Goal: Task Accomplishment & Management: Manage account settings

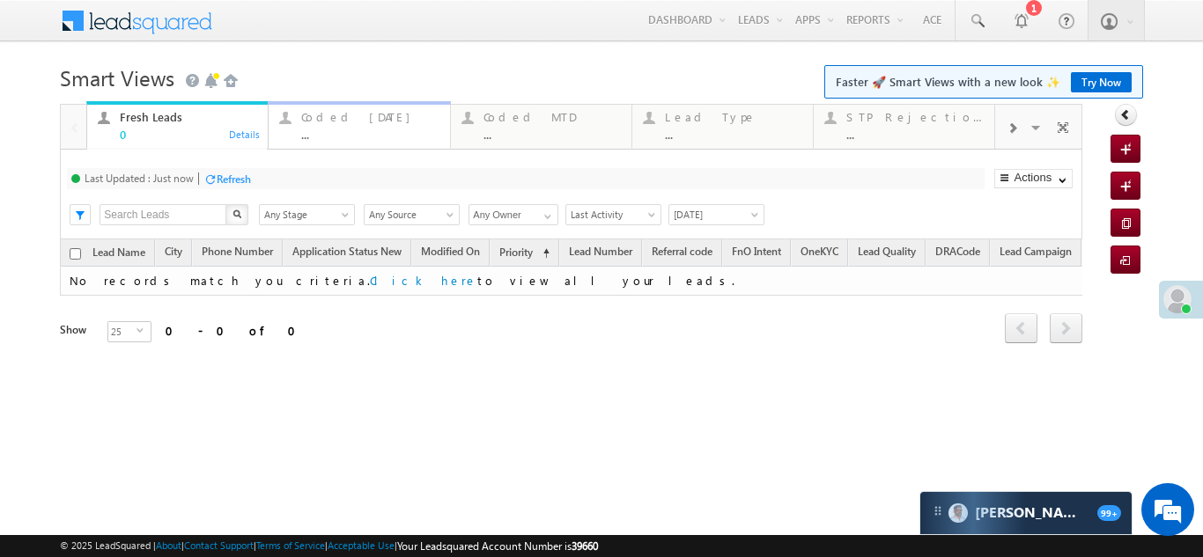
click at [348, 122] on div "Coded Today" at bounding box center [369, 117] width 137 height 14
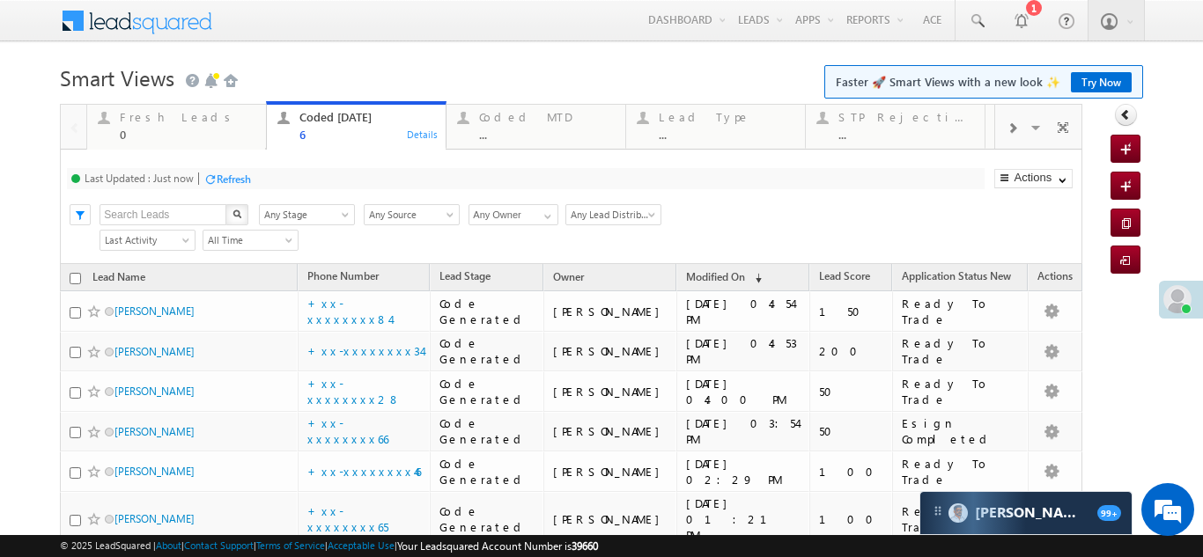
click at [1177, 300] on span at bounding box center [1177, 299] width 28 height 28
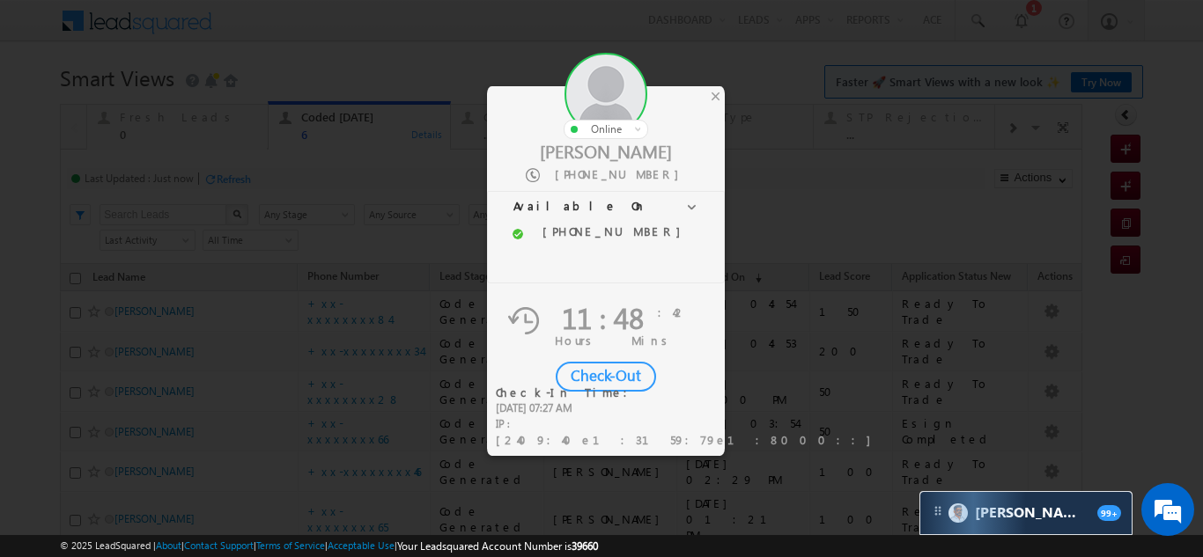
click at [613, 380] on div "Check-Out" at bounding box center [606, 377] width 100 height 30
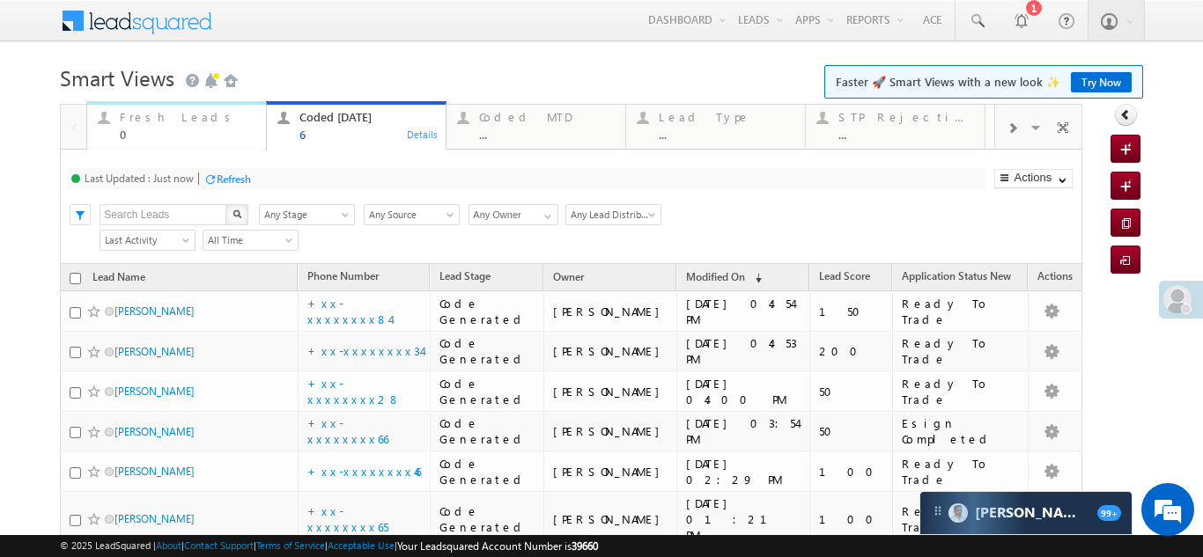
click at [162, 114] on div "Fresh Leads" at bounding box center [188, 117] width 136 height 14
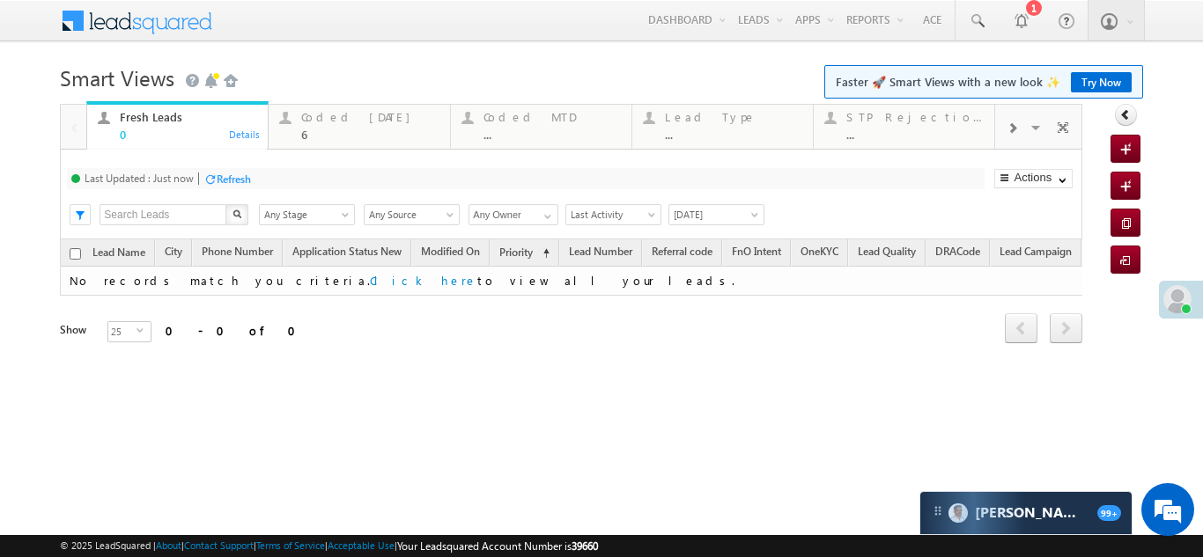
click at [227, 174] on div "Refresh" at bounding box center [234, 179] width 34 height 13
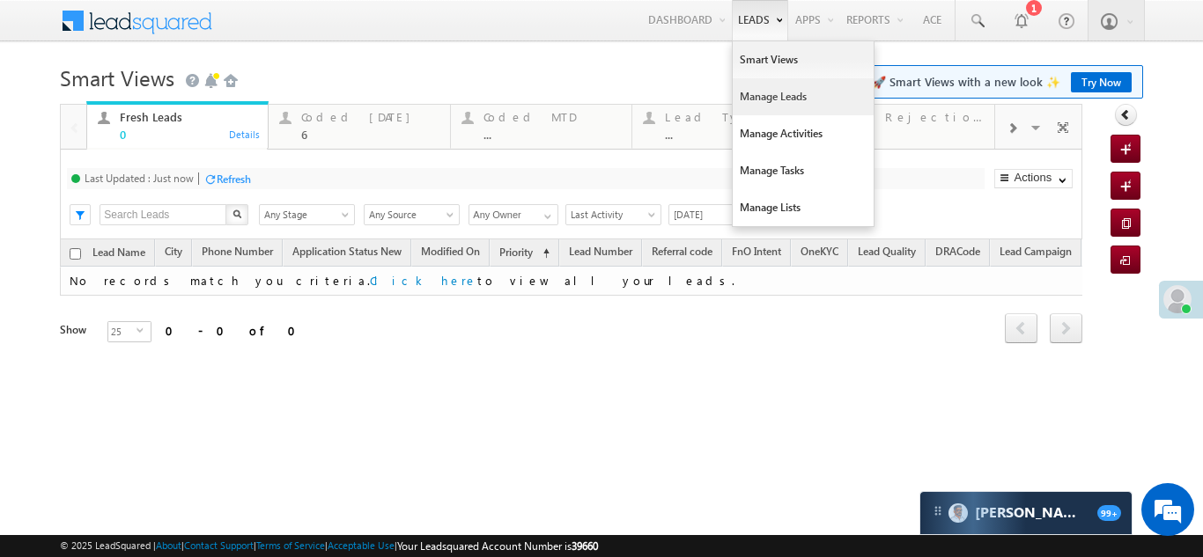
click at [753, 97] on link "Manage Leads" at bounding box center [803, 96] width 141 height 37
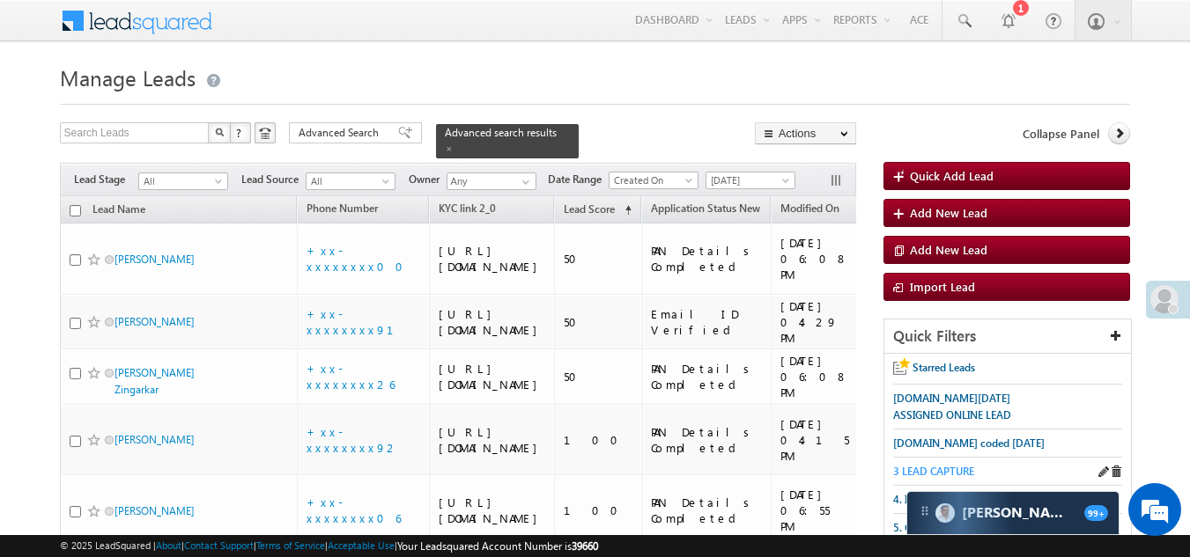
click at [949, 471] on span "3 LEAD CAPTURE" at bounding box center [933, 471] width 81 height 13
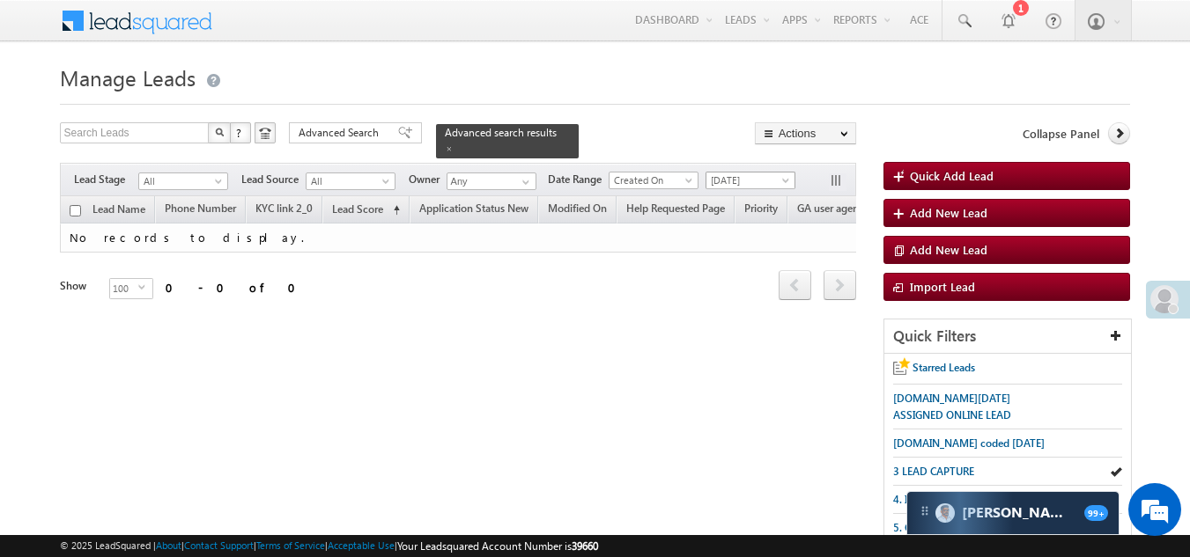
click at [742, 173] on span "[DATE]" at bounding box center [748, 181] width 84 height 16
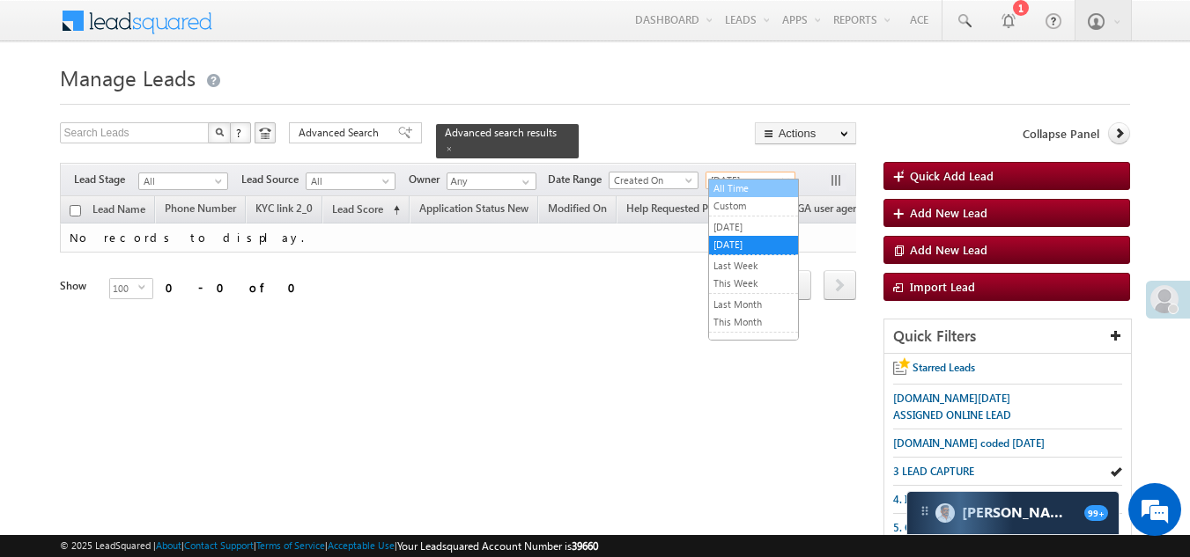
click at [740, 188] on link "All Time" at bounding box center [753, 189] width 89 height 16
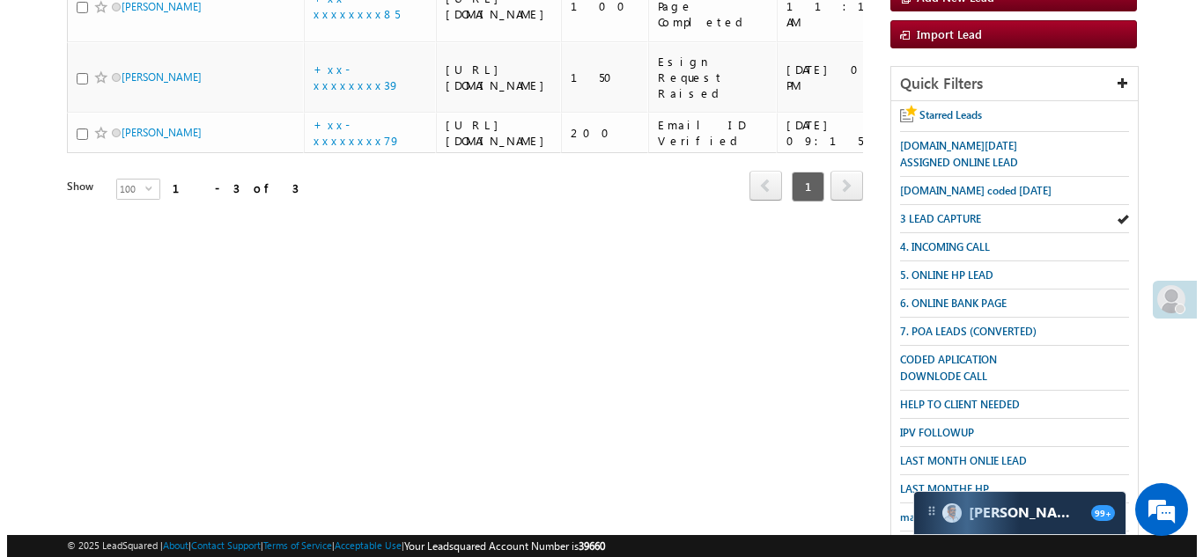
scroll to position [264, 0]
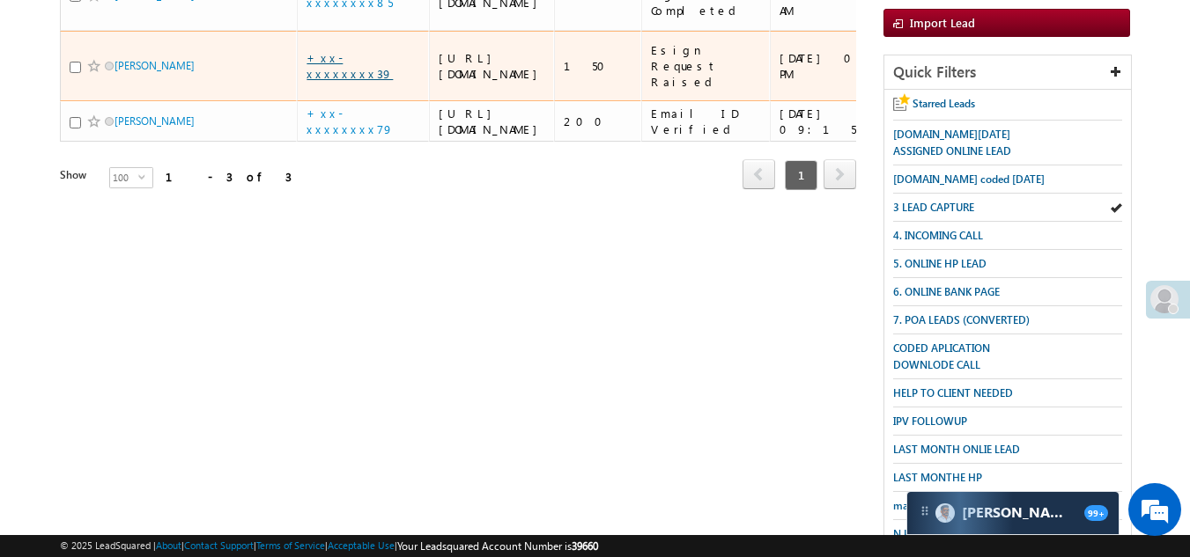
click at [345, 81] on link "+xx-xxxxxxxx39" at bounding box center [349, 65] width 86 height 31
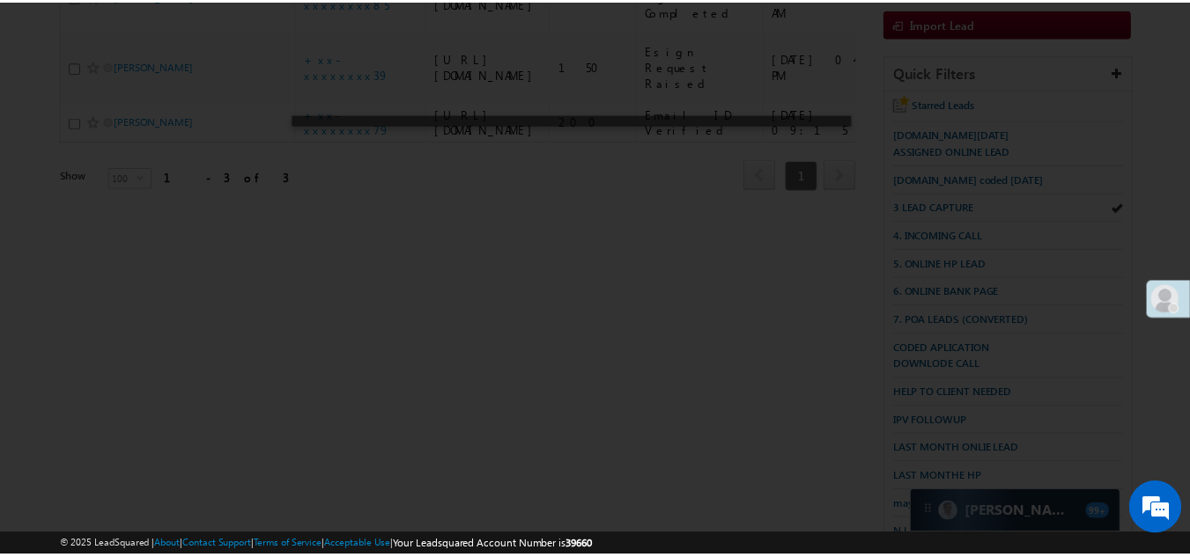
scroll to position [0, 0]
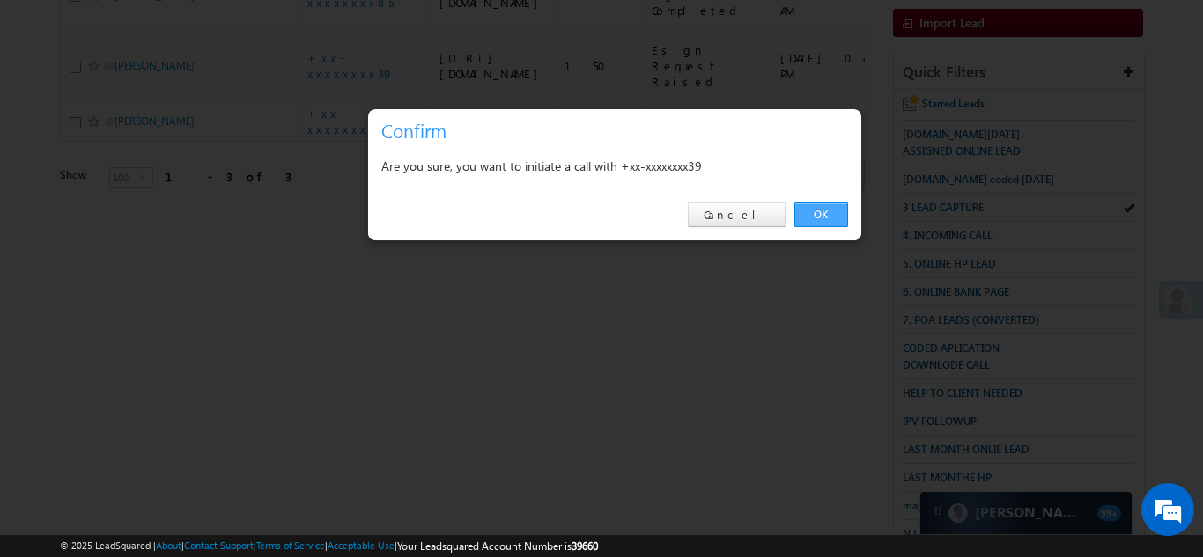
click at [827, 215] on link "OK" at bounding box center [821, 215] width 54 height 25
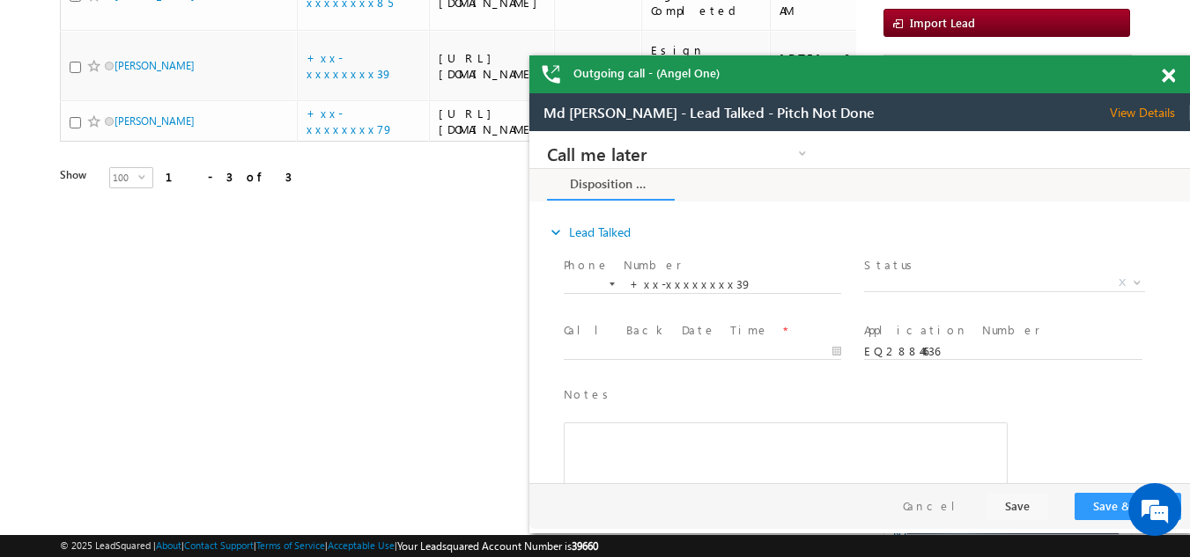
click at [1166, 73] on span at bounding box center [1168, 76] width 13 height 15
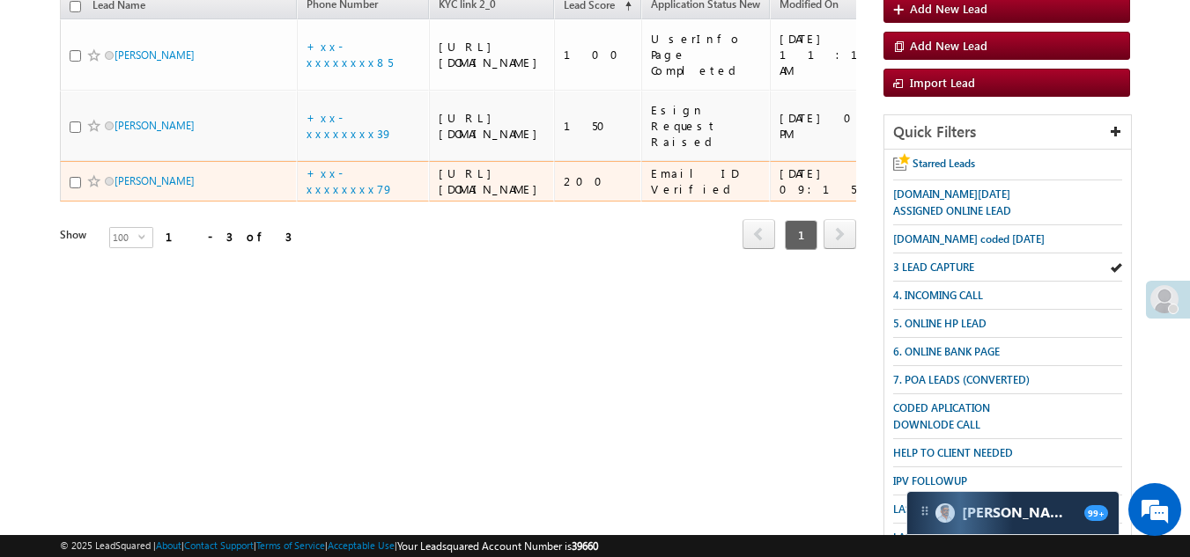
scroll to position [136, 0]
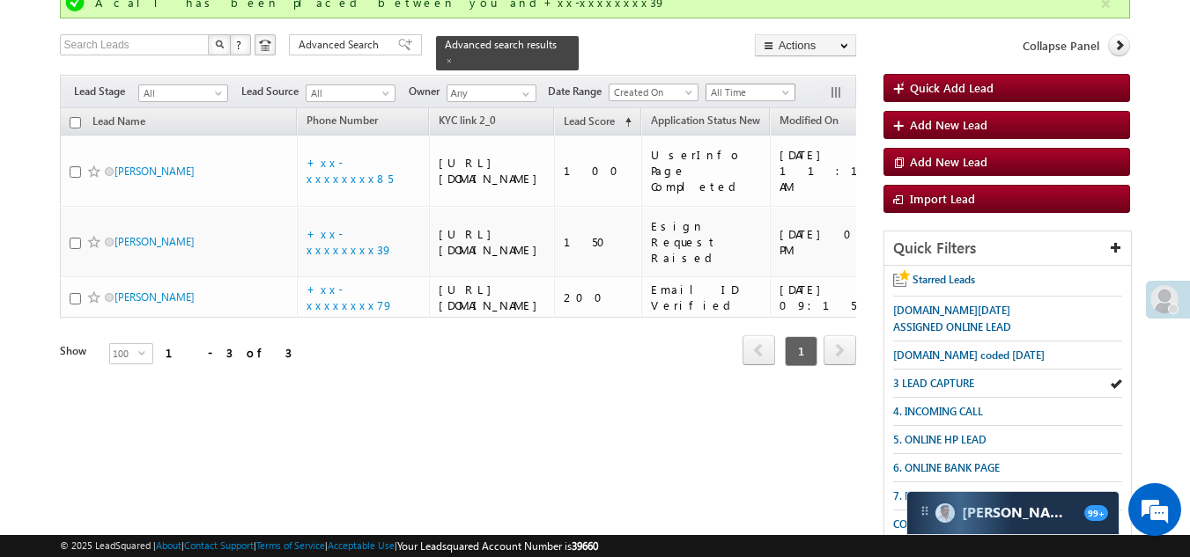
click at [757, 85] on span "All Time" at bounding box center [748, 93] width 84 height 16
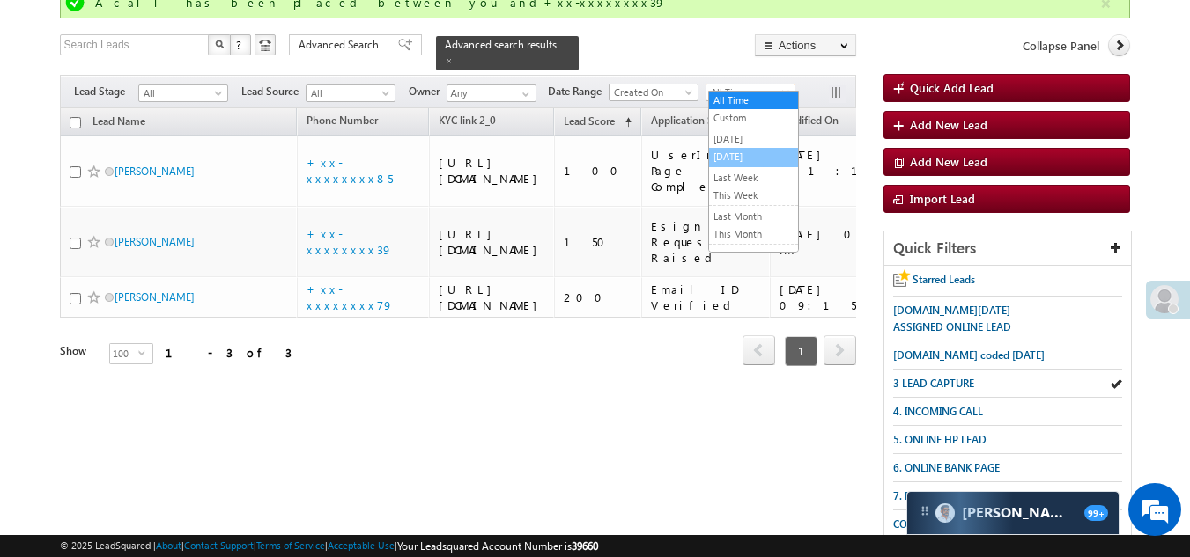
click at [737, 151] on link "[DATE]" at bounding box center [753, 157] width 89 height 16
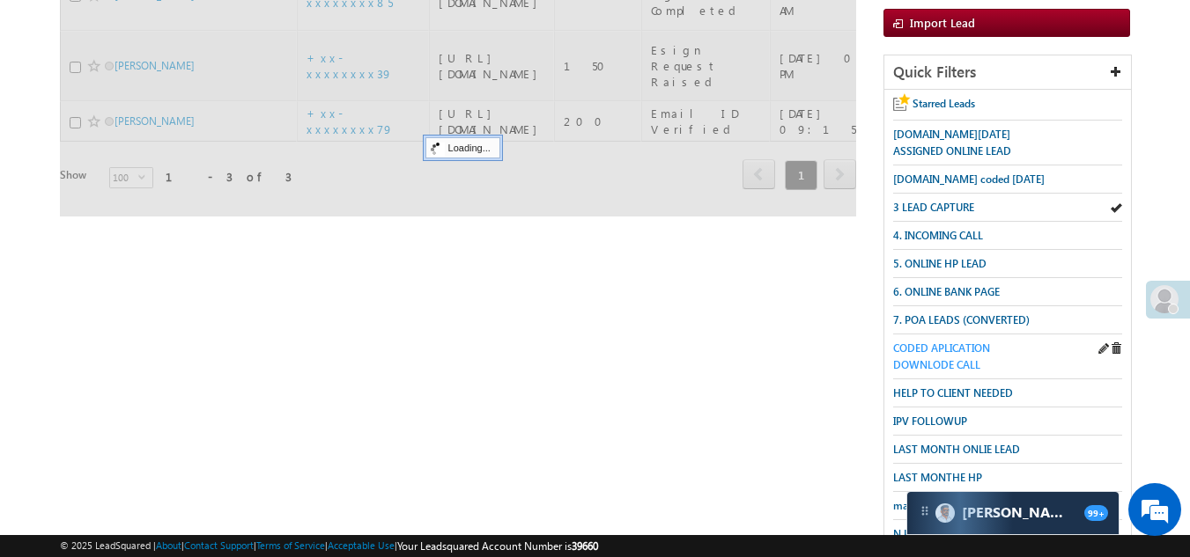
scroll to position [439, 0]
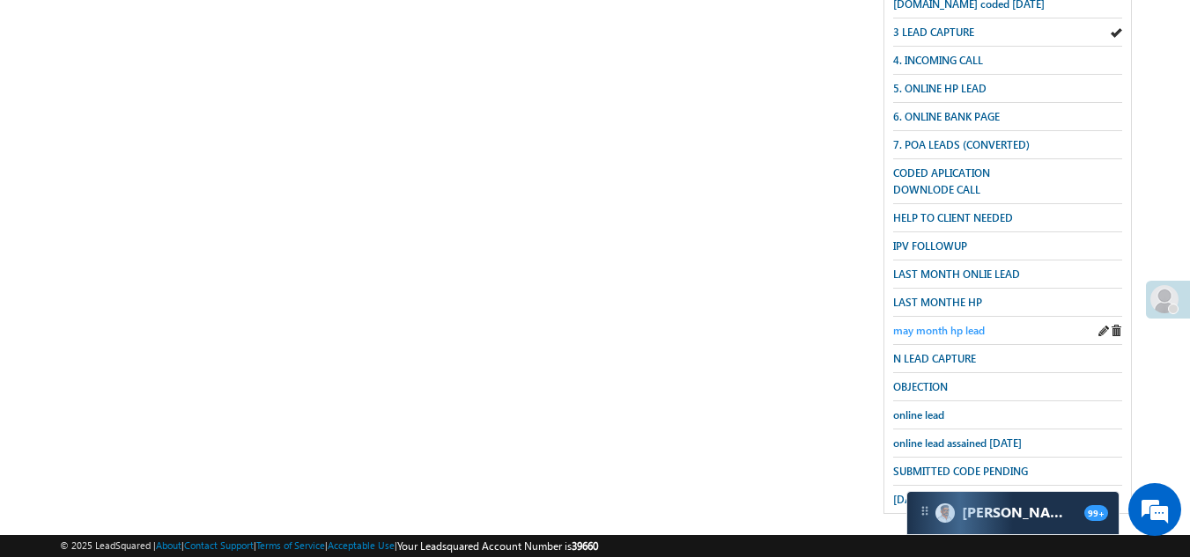
click at [919, 324] on span "may month hp lead" at bounding box center [939, 330] width 92 height 13
click at [918, 324] on span "may month hp lead" at bounding box center [939, 330] width 92 height 13
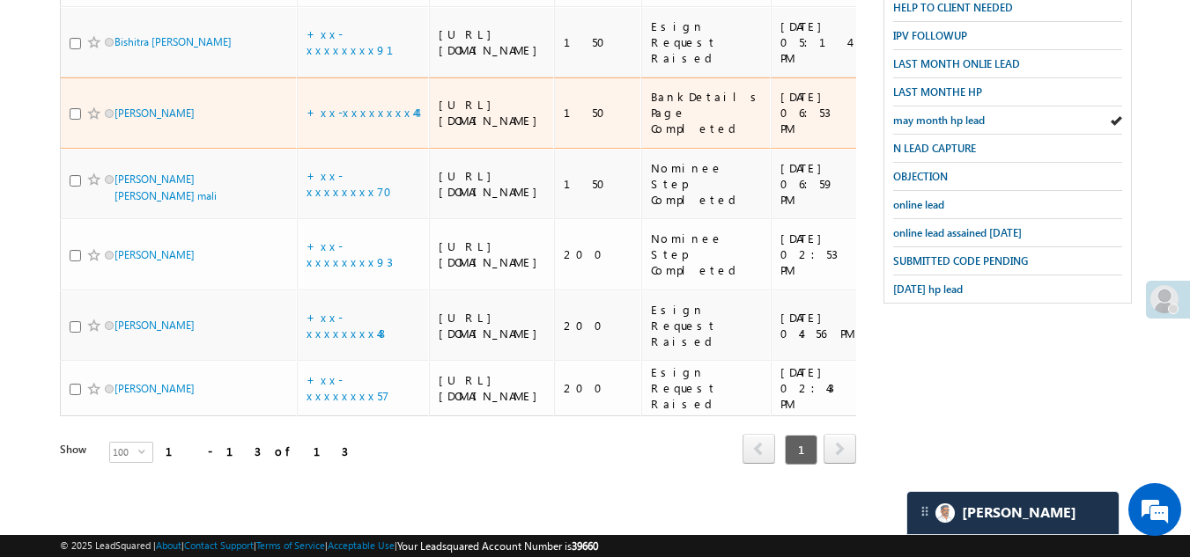
scroll to position [880, 0]
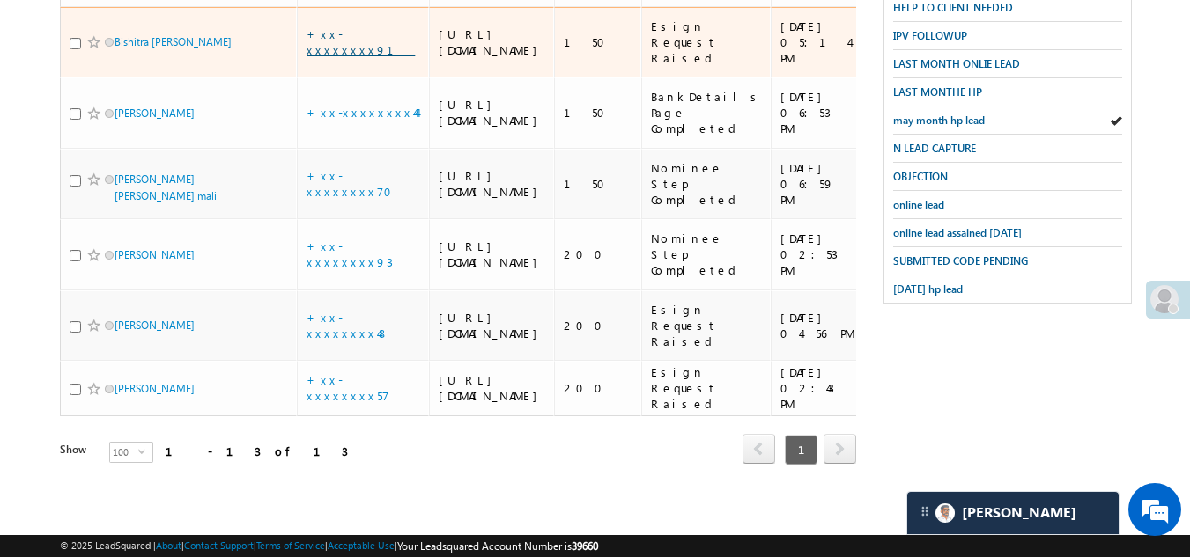
click at [343, 57] on link "+xx-xxxxxxxx91" at bounding box center [360, 41] width 108 height 31
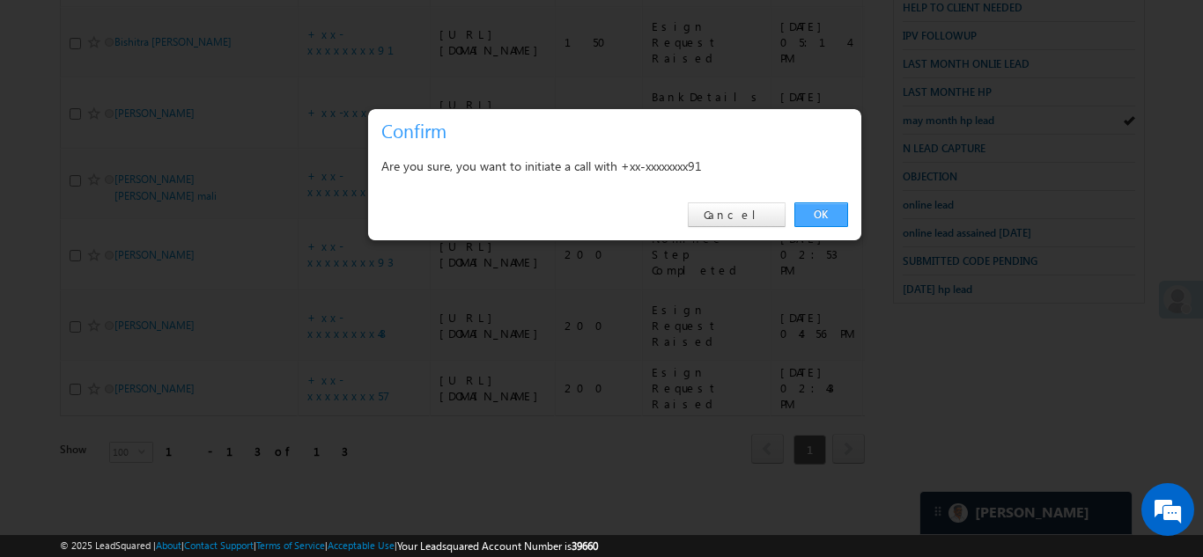
click at [809, 210] on link "OK" at bounding box center [821, 215] width 54 height 25
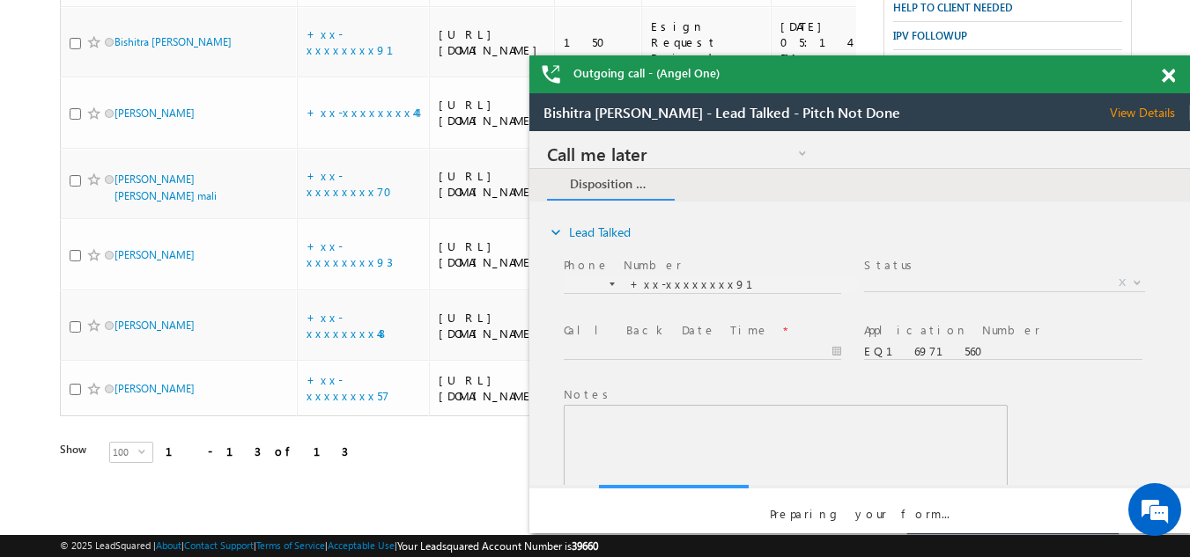
scroll to position [0, 0]
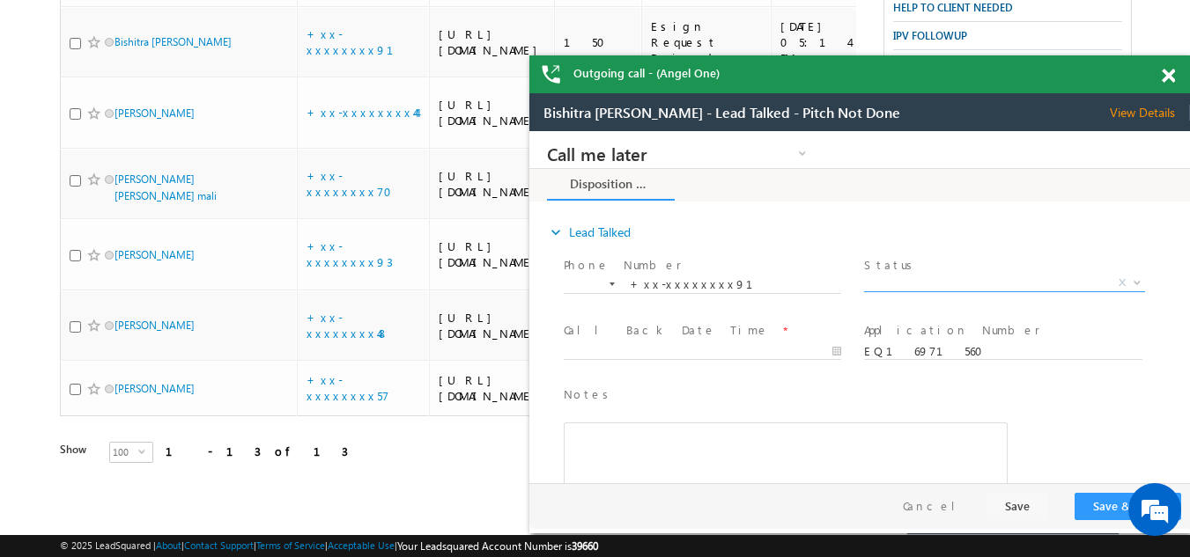
click at [936, 279] on span "X" at bounding box center [1004, 284] width 280 height 18
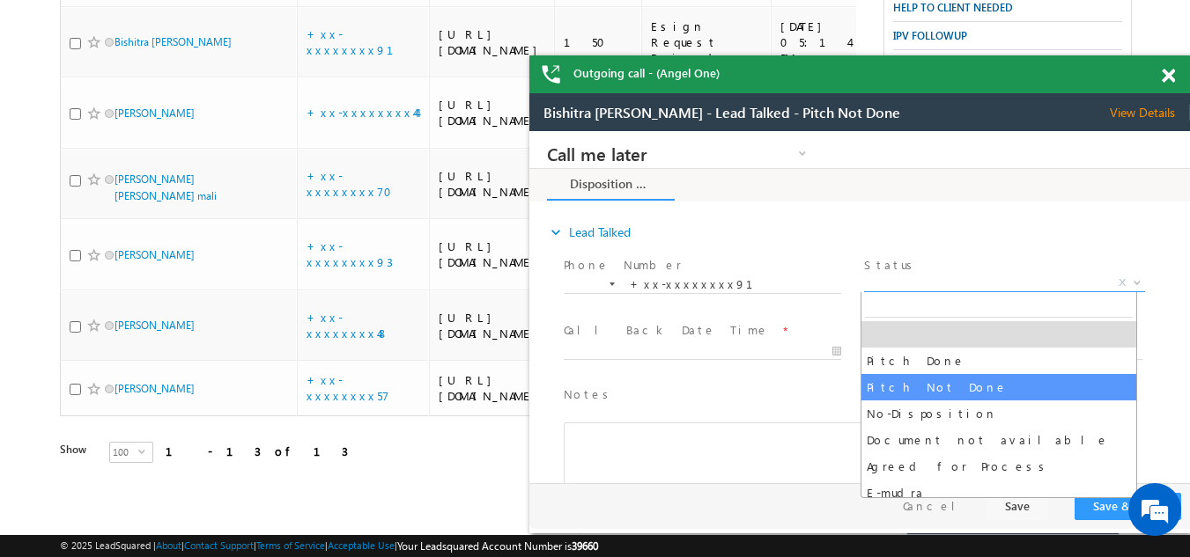
select select "Pitch Not Done"
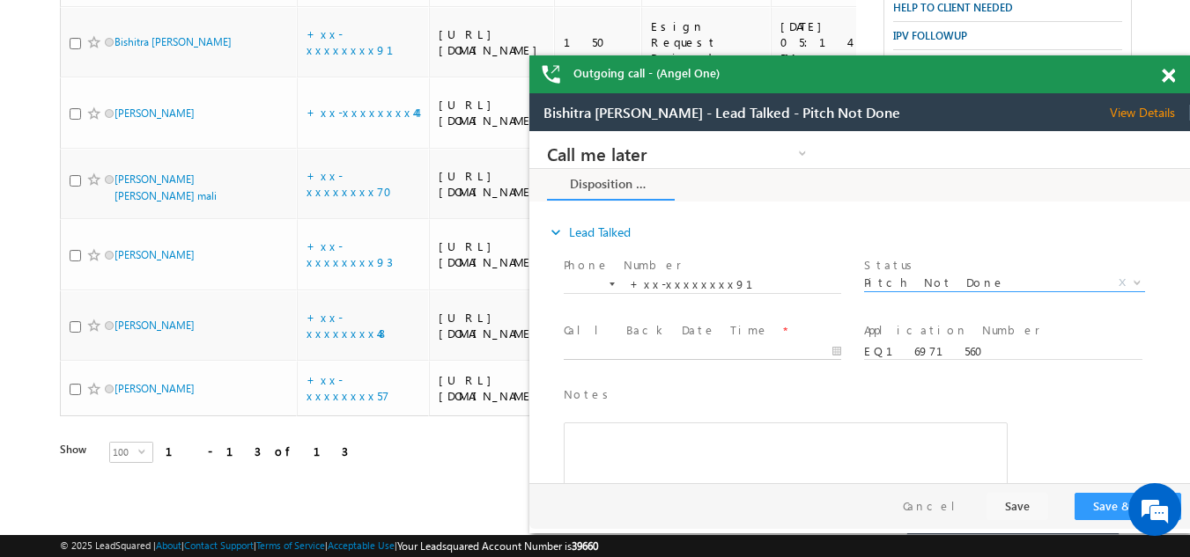
type input "09/13/25 7:30 PM"
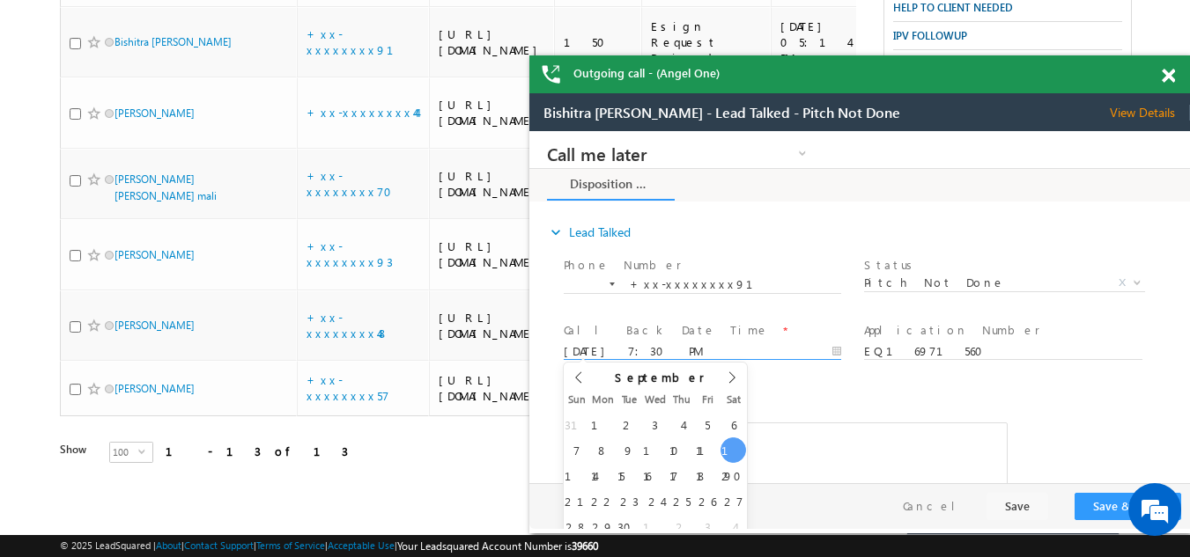
click at [609, 345] on input "09/13/25 7:30 PM" at bounding box center [702, 352] width 277 height 18
click at [1106, 502] on button "Save & Close" at bounding box center [1127, 506] width 107 height 27
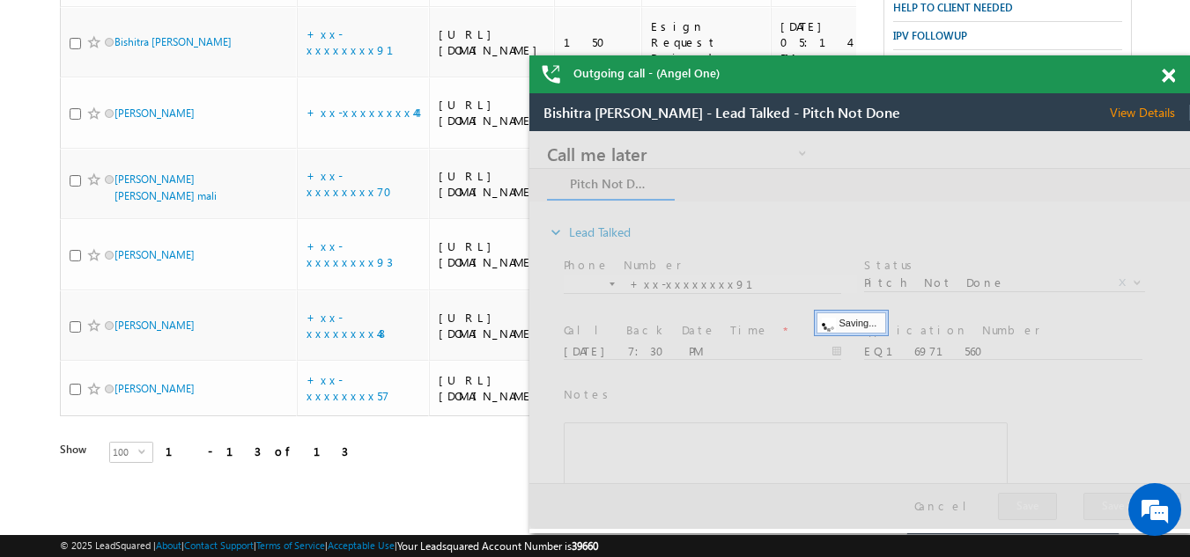
click at [1170, 73] on span at bounding box center [1168, 76] width 13 height 15
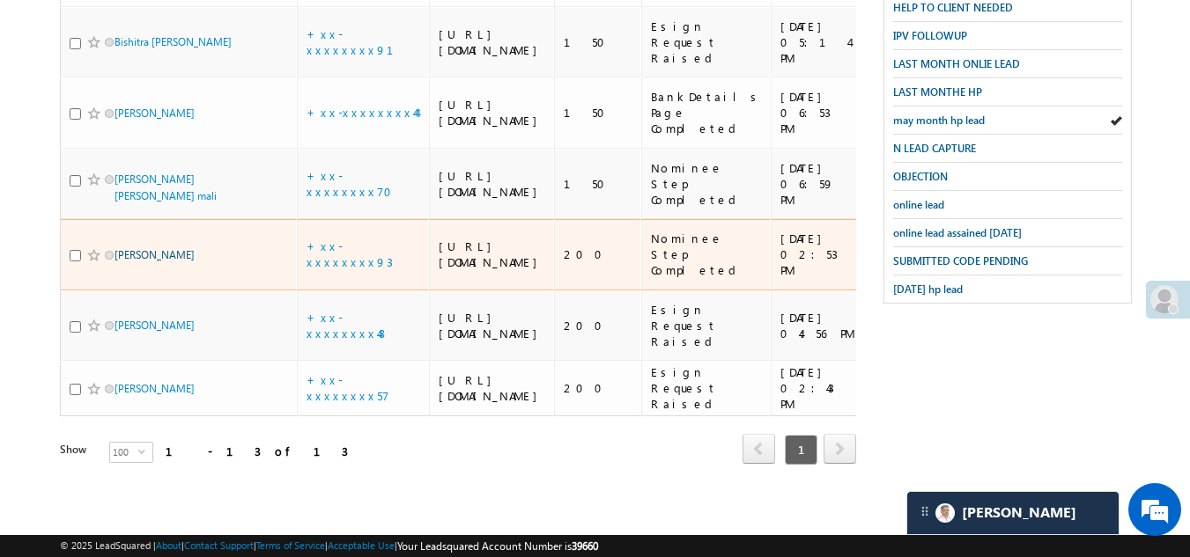
scroll to position [1192, 0]
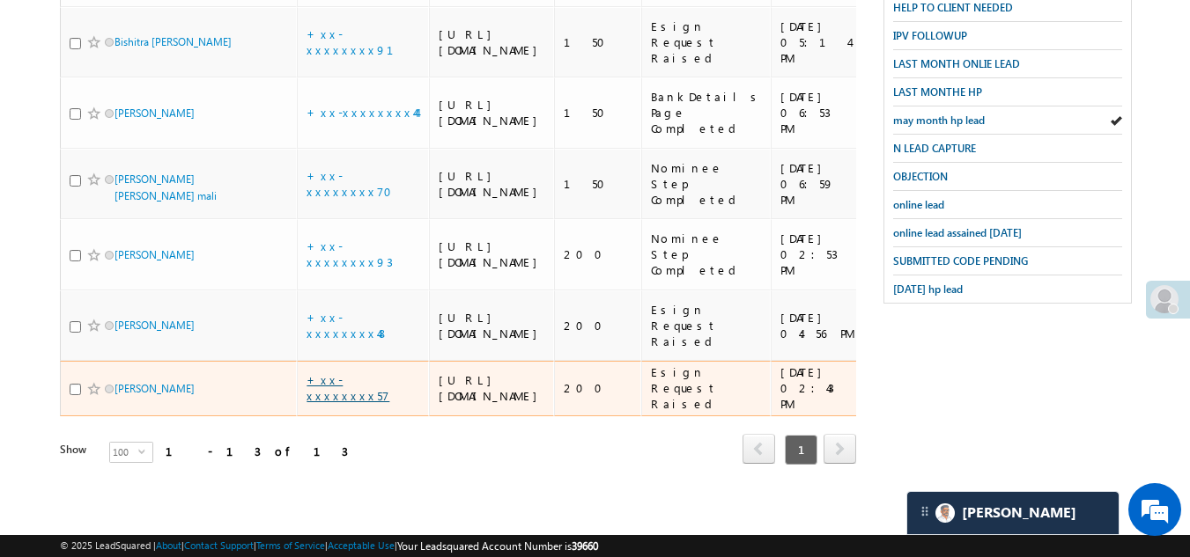
click at [339, 373] on link "+xx-xxxxxxxx57" at bounding box center [347, 388] width 83 height 31
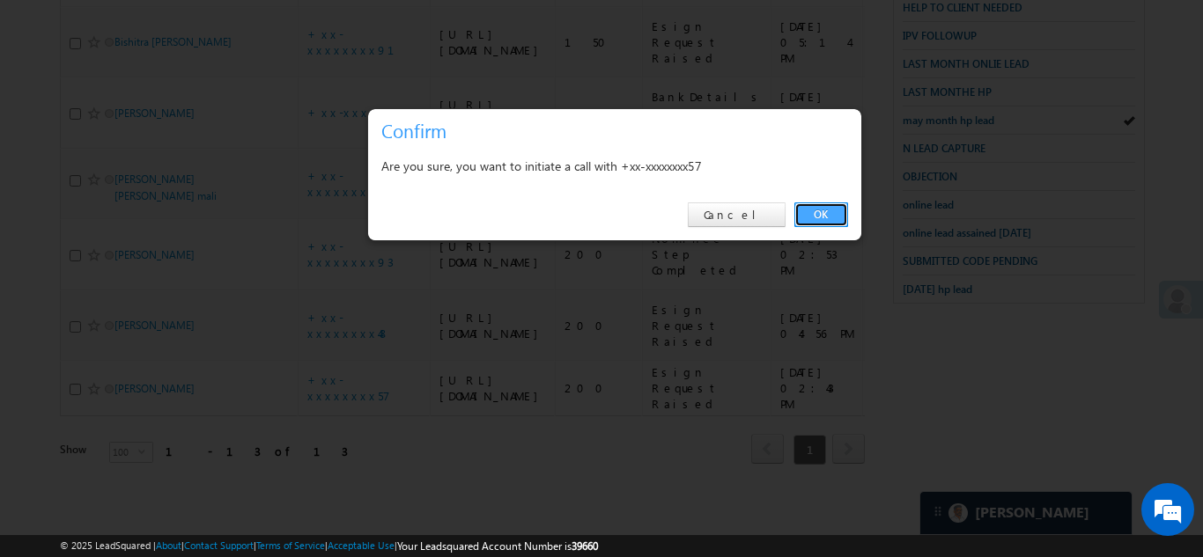
click at [823, 211] on link "OK" at bounding box center [821, 215] width 54 height 25
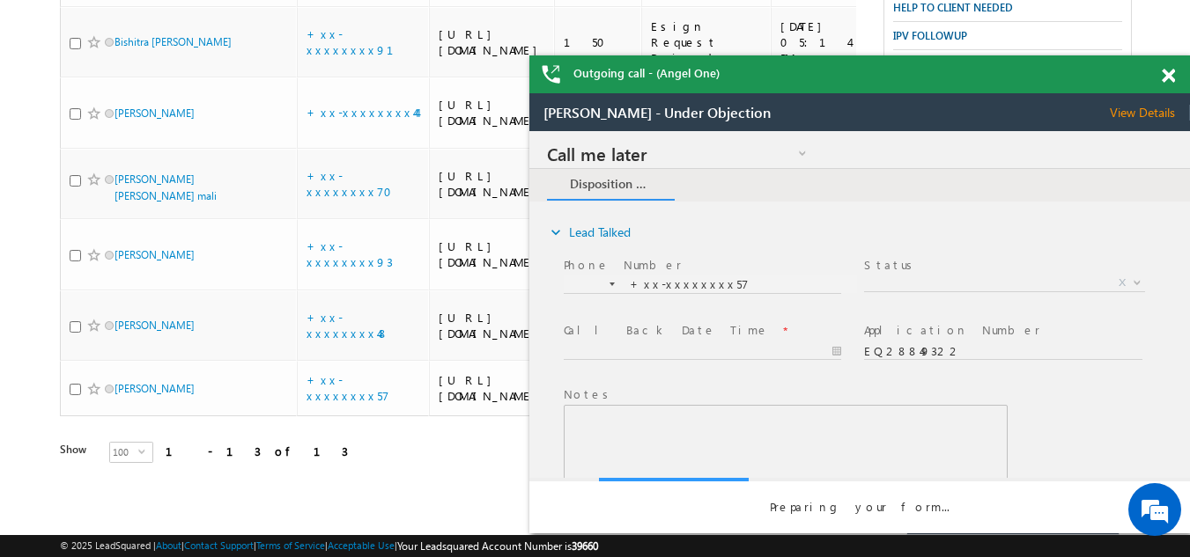
scroll to position [0, 0]
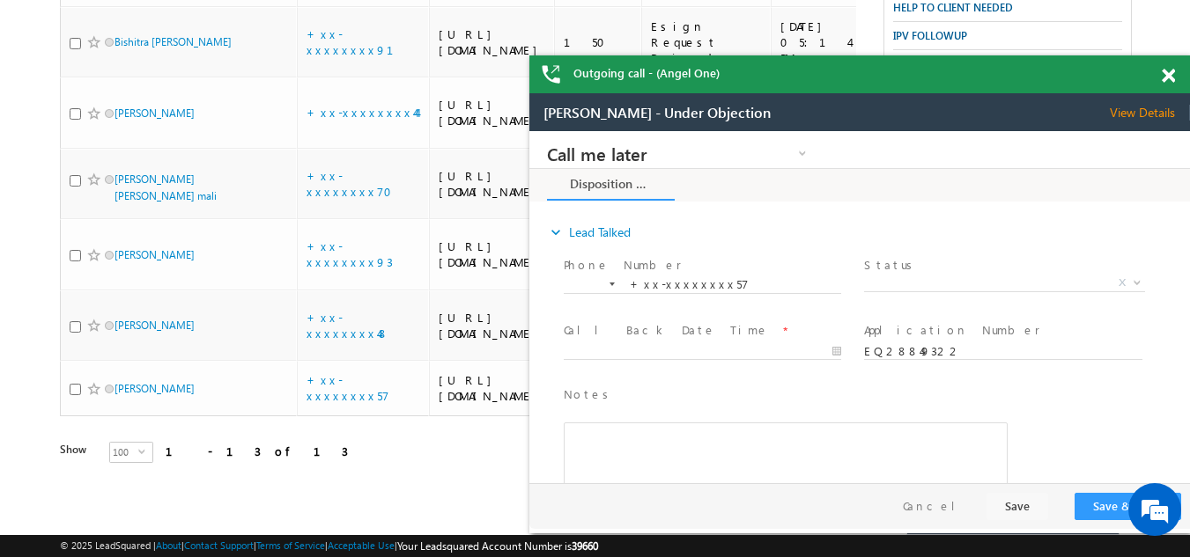
click at [1168, 72] on span at bounding box center [1168, 76] width 13 height 15
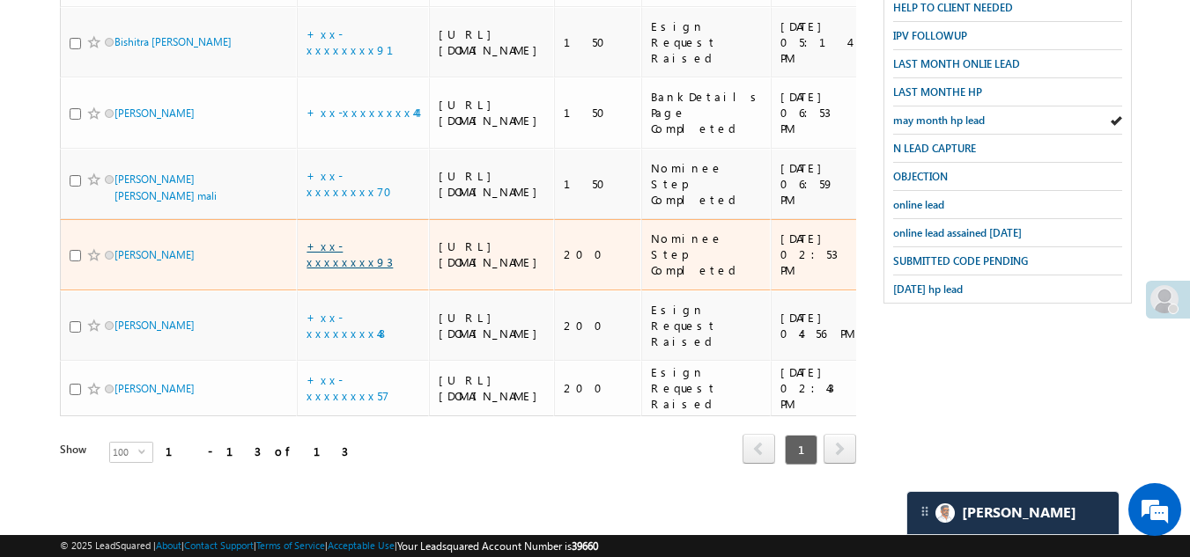
click at [353, 239] on link "+xx-xxxxxxxx93" at bounding box center [349, 254] width 86 height 31
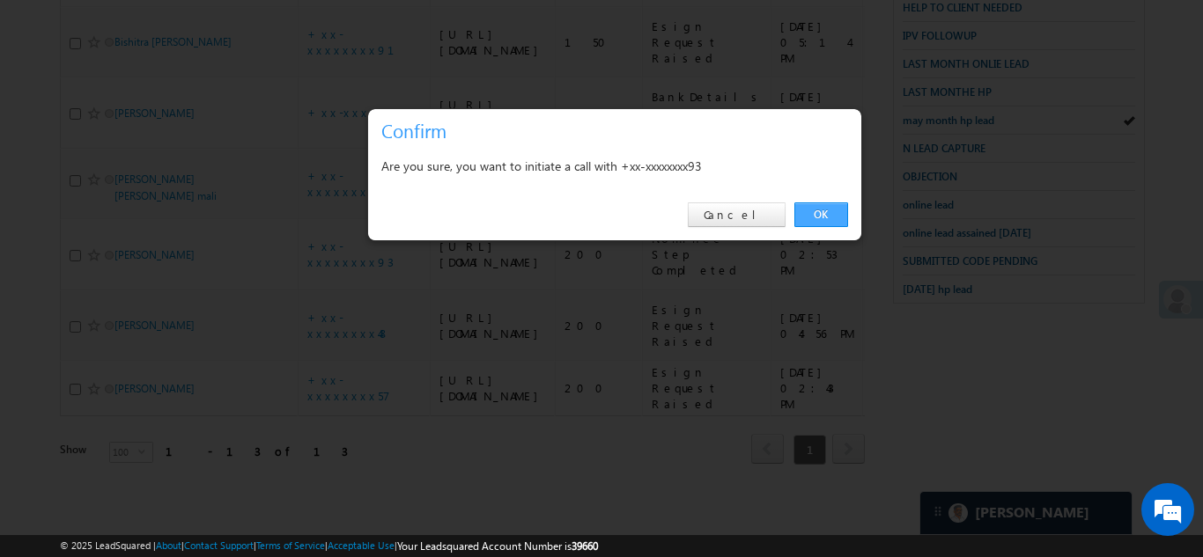
click at [824, 206] on link "OK" at bounding box center [821, 215] width 54 height 25
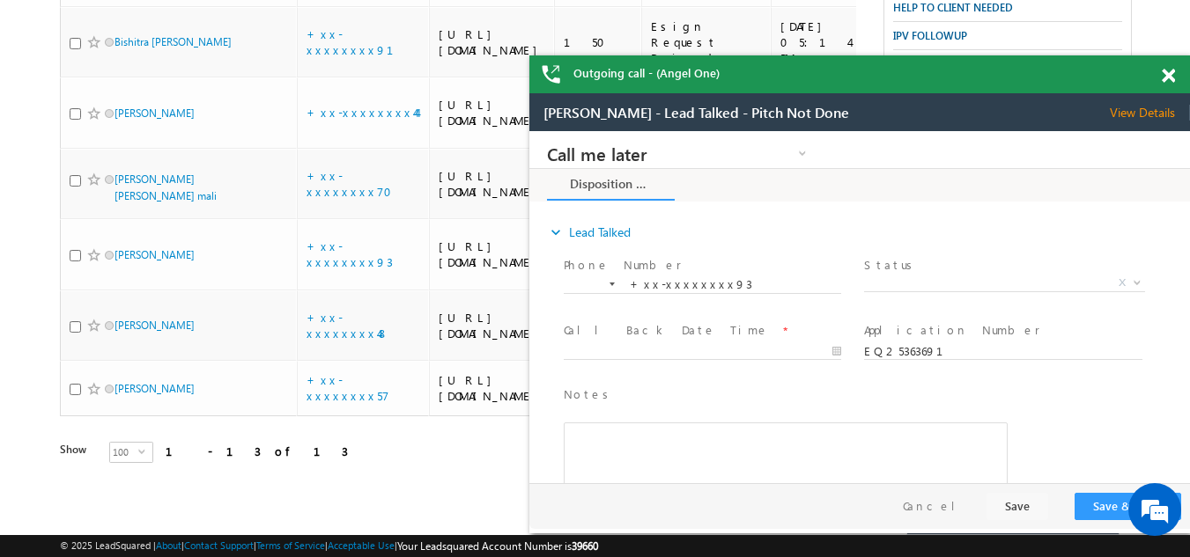
click at [1167, 75] on span at bounding box center [1168, 76] width 13 height 15
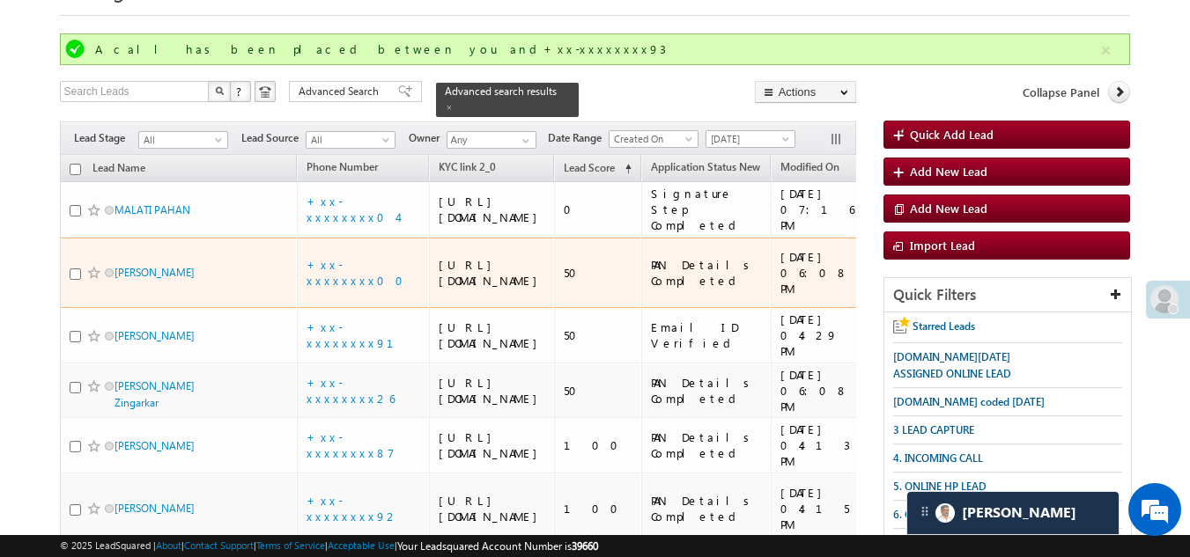
scroll to position [47, 0]
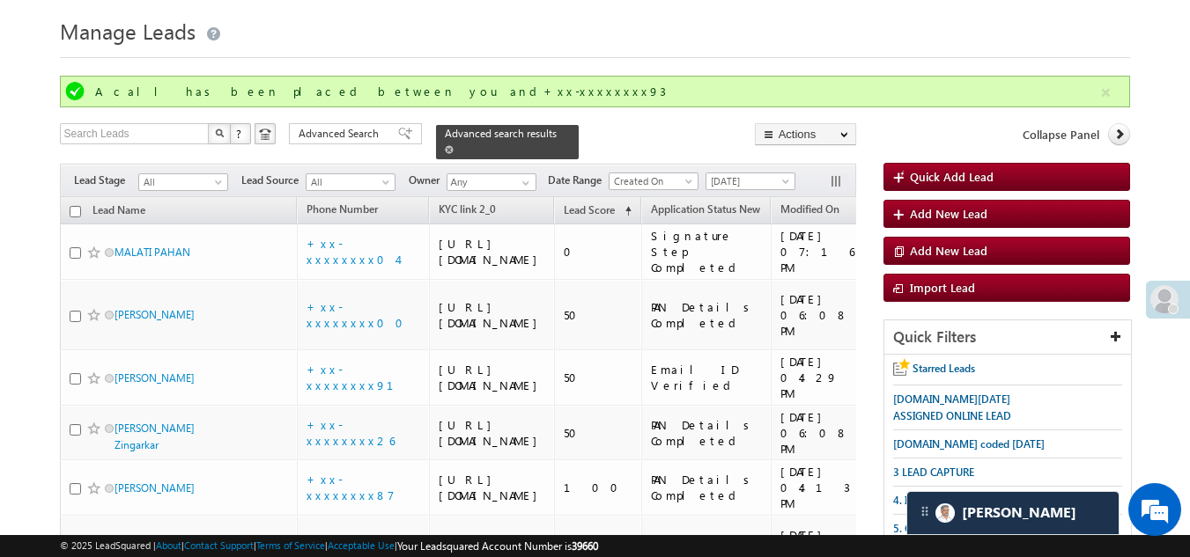
click at [454, 145] on span at bounding box center [449, 149] width 9 height 9
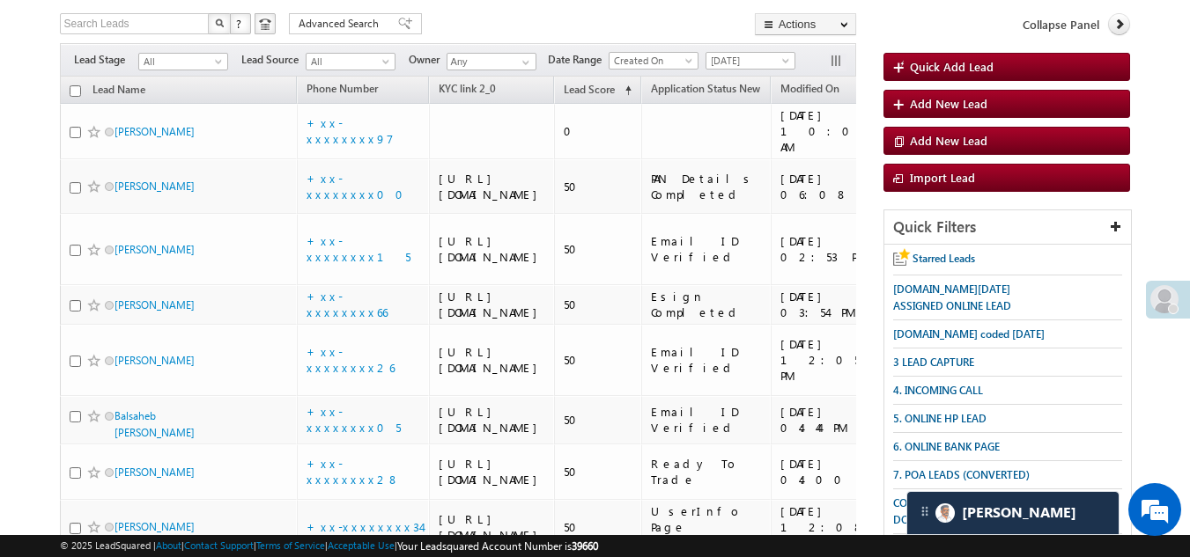
scroll to position [0, 0]
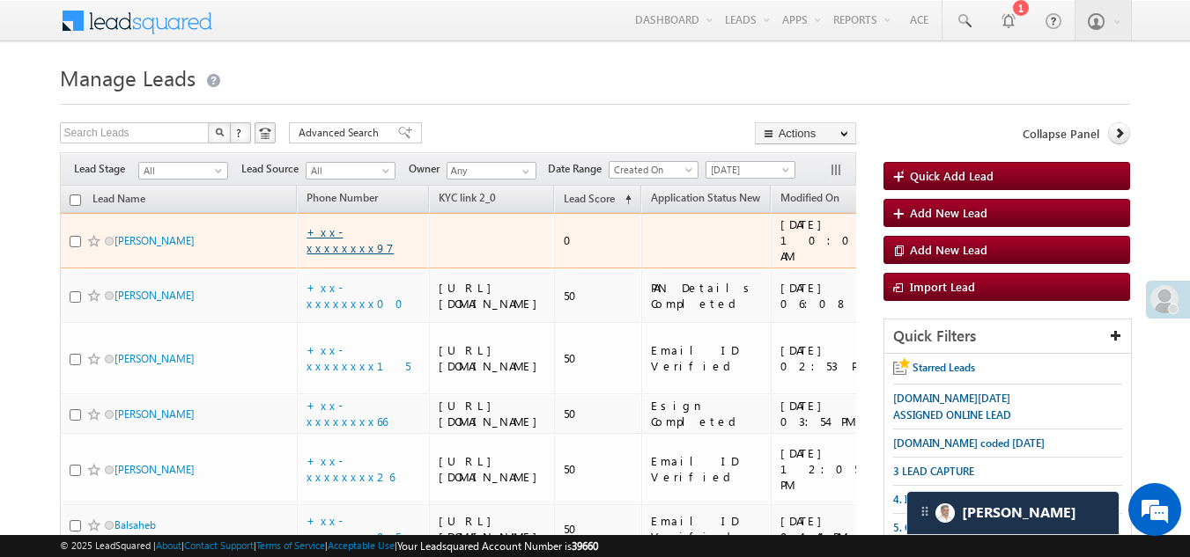
click at [354, 228] on link "+xx-xxxxxxxx97" at bounding box center [349, 240] width 87 height 31
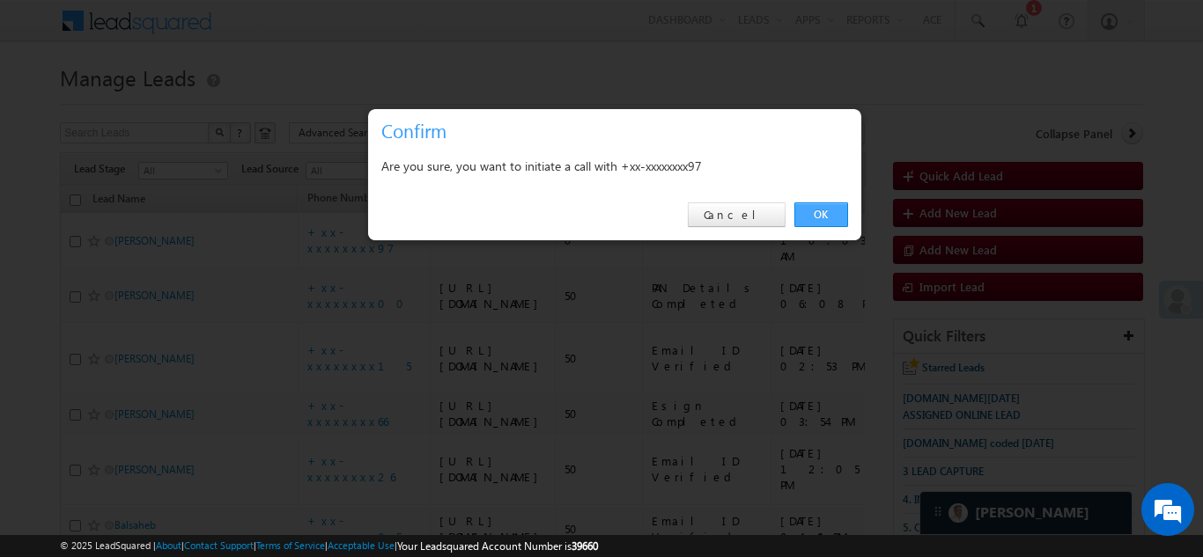
click at [816, 211] on link "OK" at bounding box center [821, 215] width 54 height 25
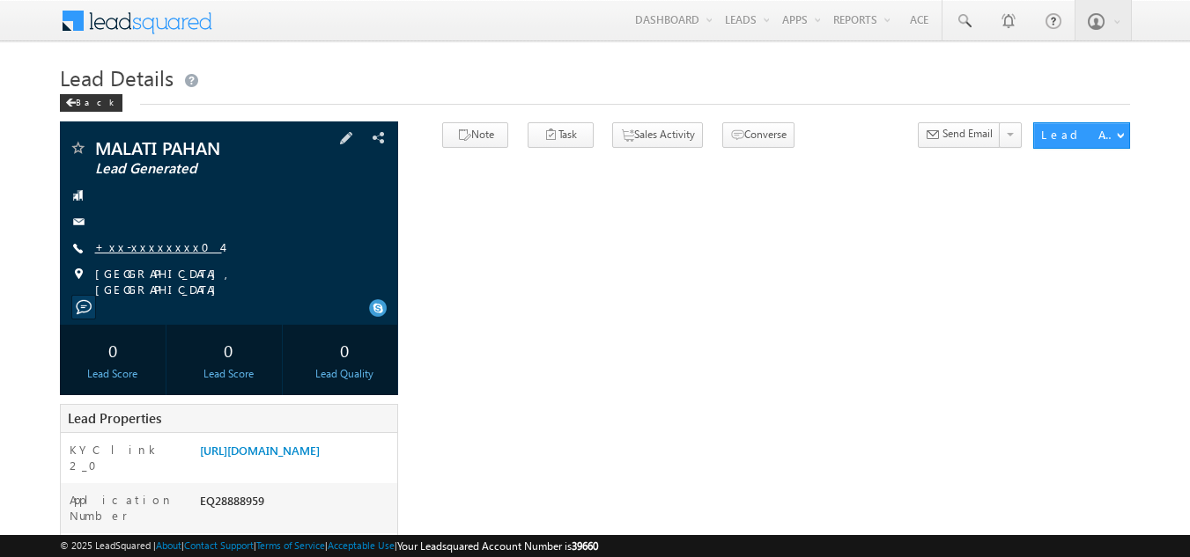
click at [146, 244] on link "+xx-xxxxxxxx04" at bounding box center [158, 247] width 127 height 15
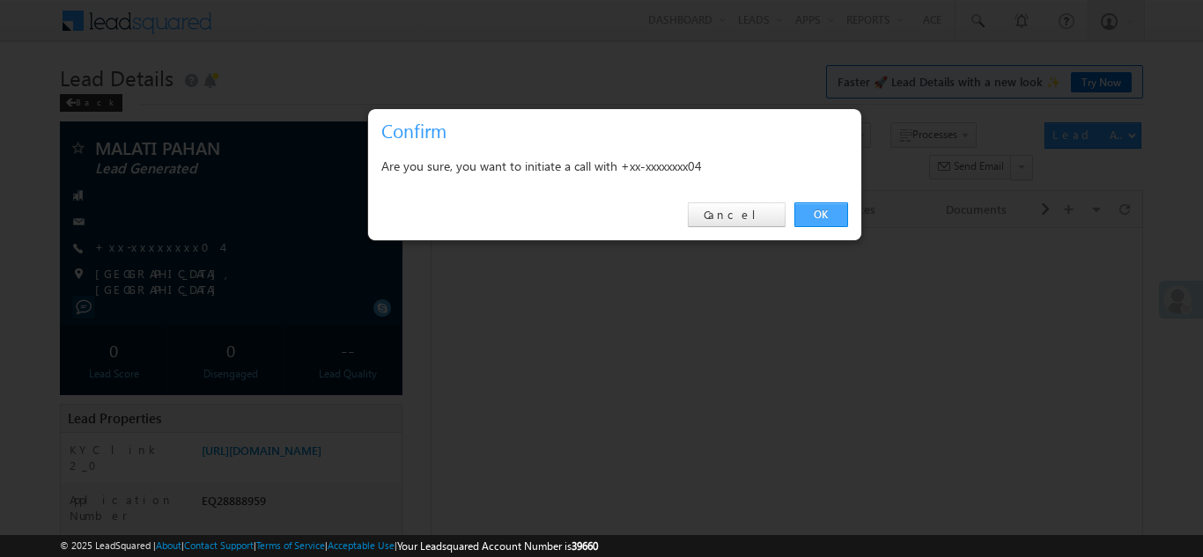
click at [821, 215] on link "OK" at bounding box center [821, 215] width 54 height 25
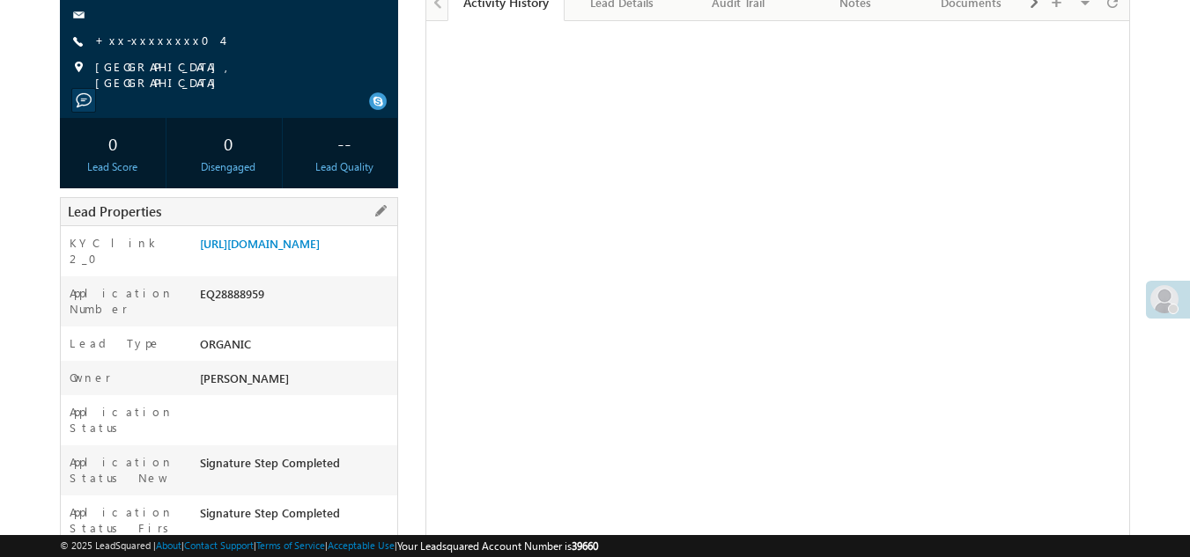
scroll to position [224, 0]
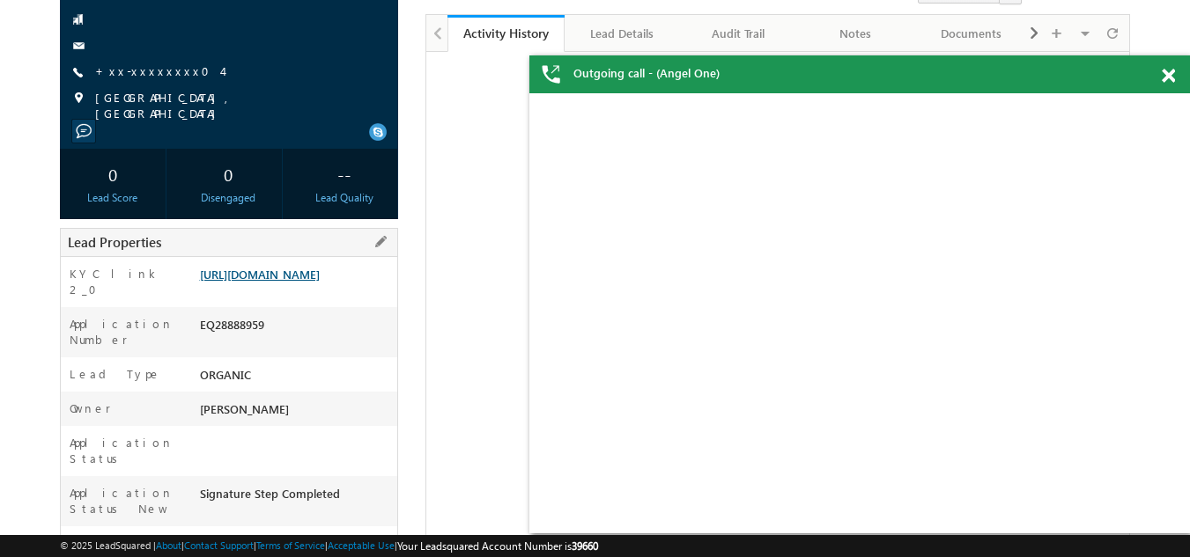
click at [268, 279] on link "[URL][DOMAIN_NAME]" at bounding box center [260, 274] width 120 height 15
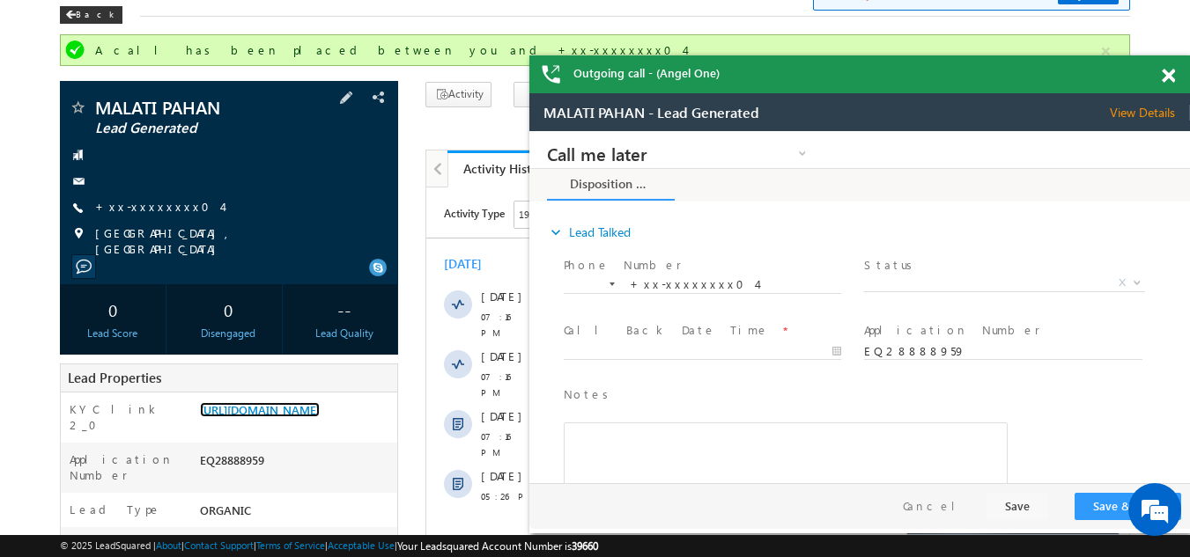
scroll to position [0, 0]
click at [914, 281] on span "X" at bounding box center [1004, 284] width 280 height 18
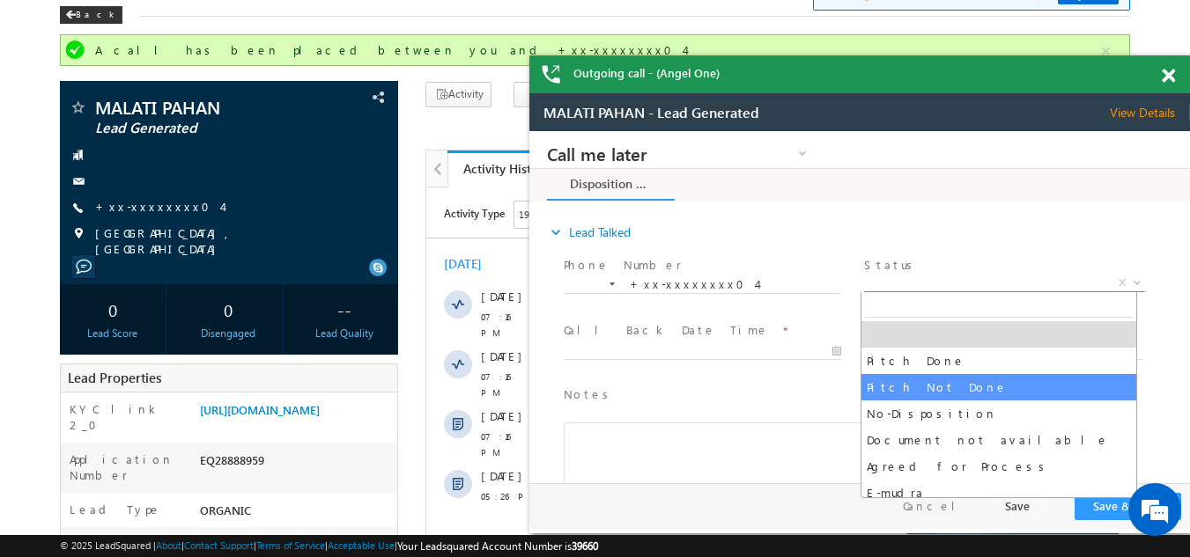
select select "Pitch Not Done"
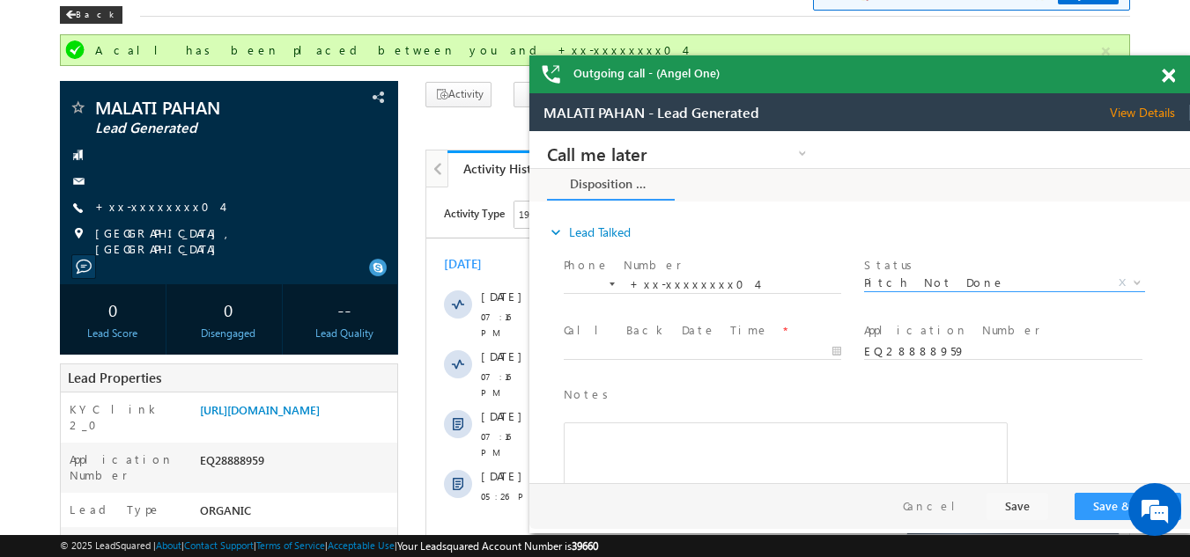
click at [637, 343] on span at bounding box center [710, 352] width 293 height 19
type input "09/13/25 7:26 PM"
click at [633, 344] on input "09/13/25 7:26 PM" at bounding box center [702, 352] width 277 height 18
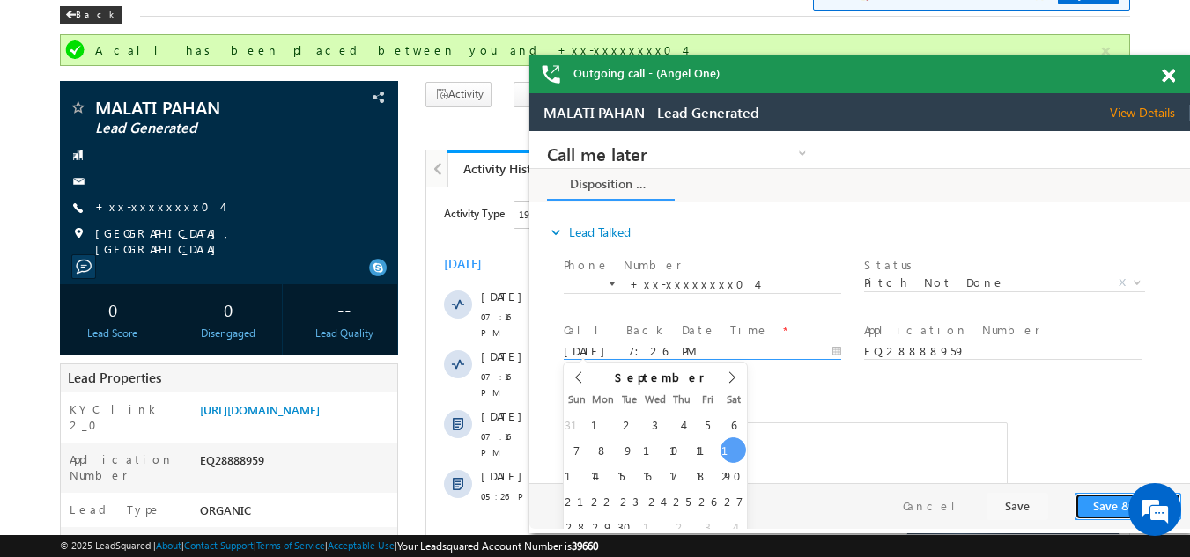
click at [1102, 510] on button "Save & Close" at bounding box center [1127, 506] width 107 height 27
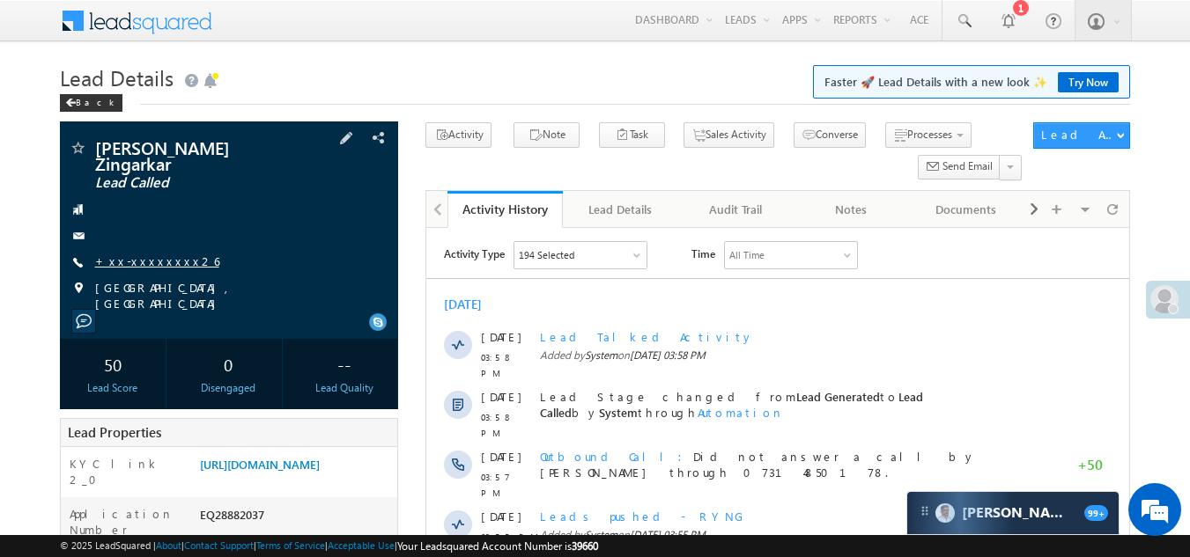
click at [156, 254] on link "+xx-xxxxxxxx26" at bounding box center [157, 261] width 124 height 15
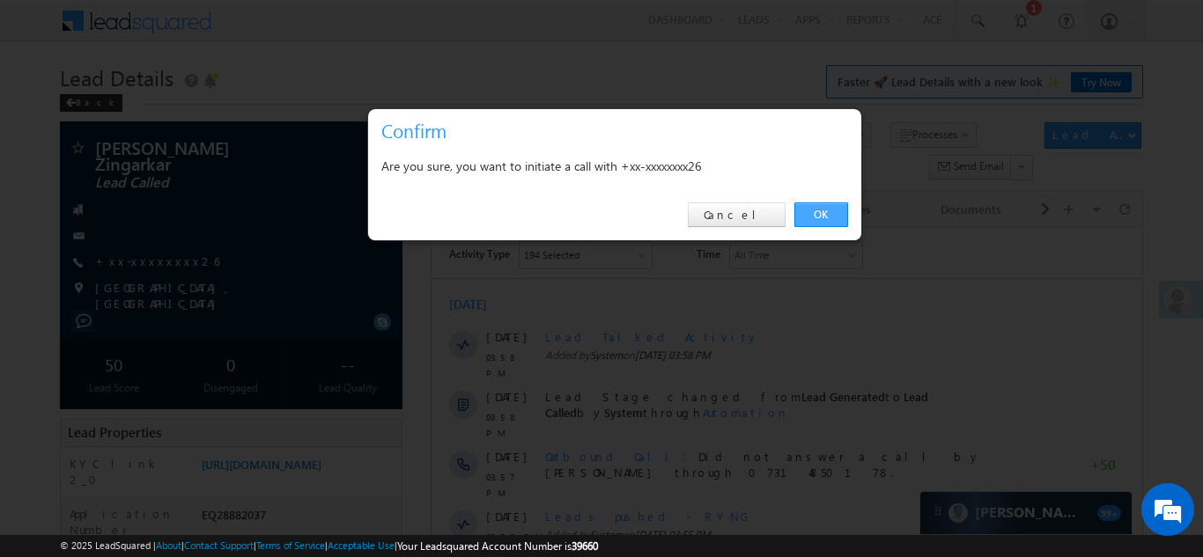
click at [816, 207] on link "OK" at bounding box center [821, 215] width 54 height 25
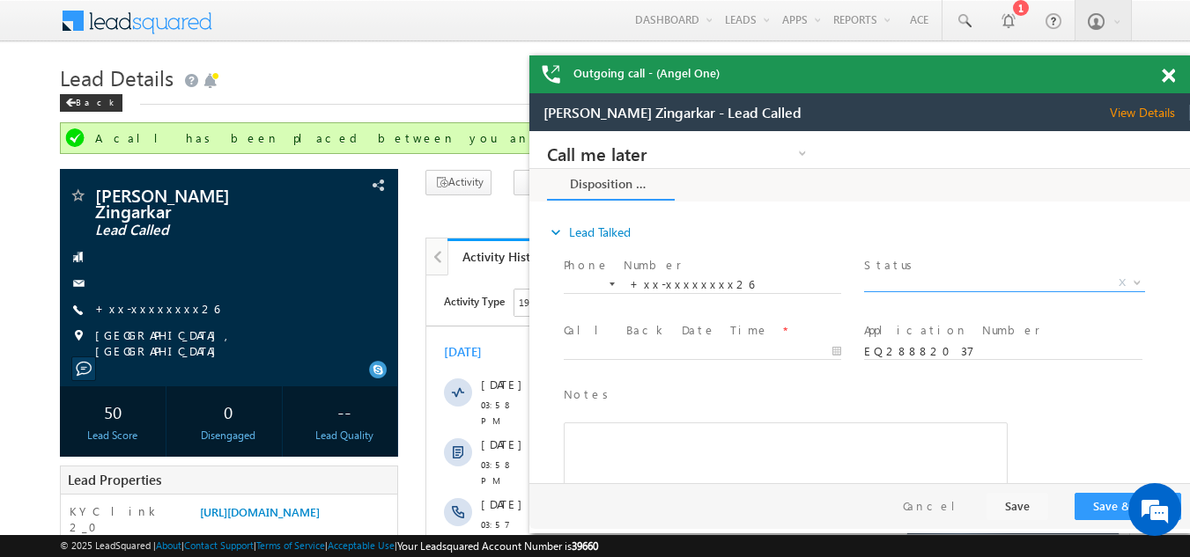
click at [901, 280] on span "X" at bounding box center [1004, 284] width 280 height 18
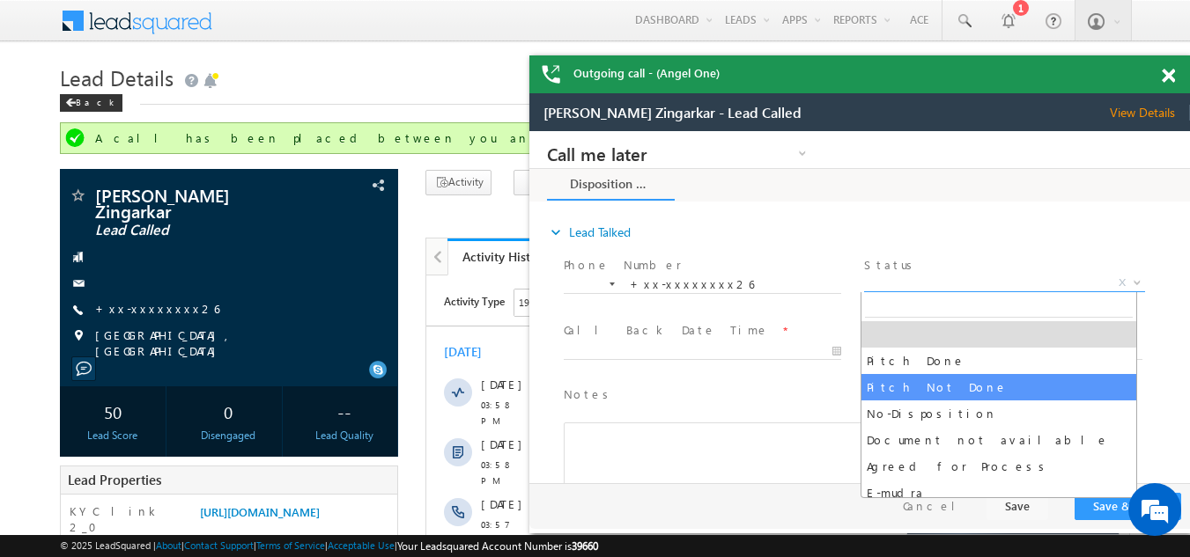
select select "Pitch Not Done"
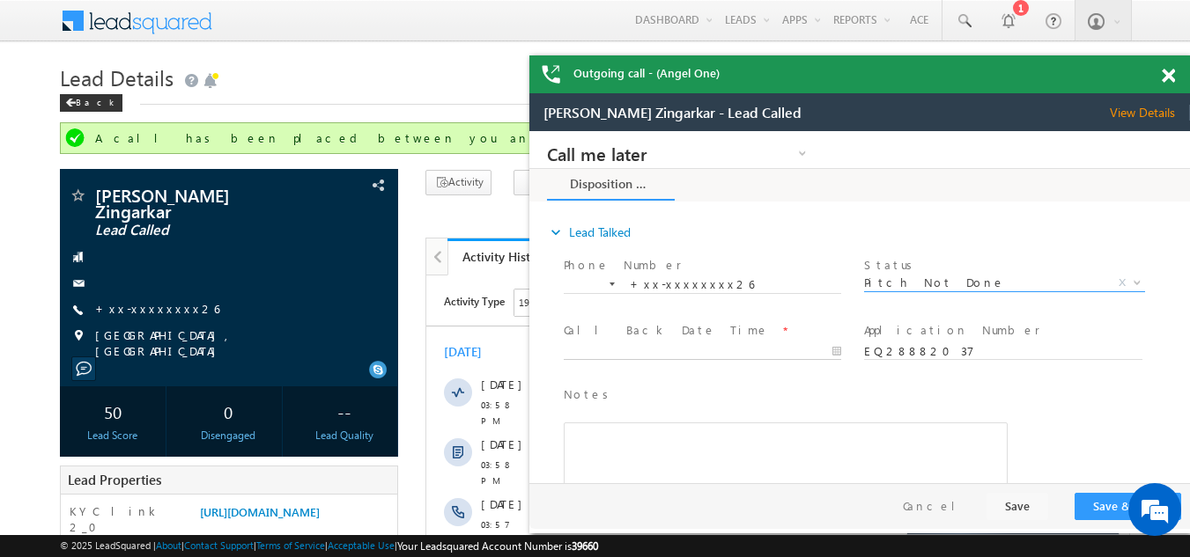
click at [642, 345] on input "text" at bounding box center [702, 352] width 277 height 18
type input "09/13/25 7:30 PM"
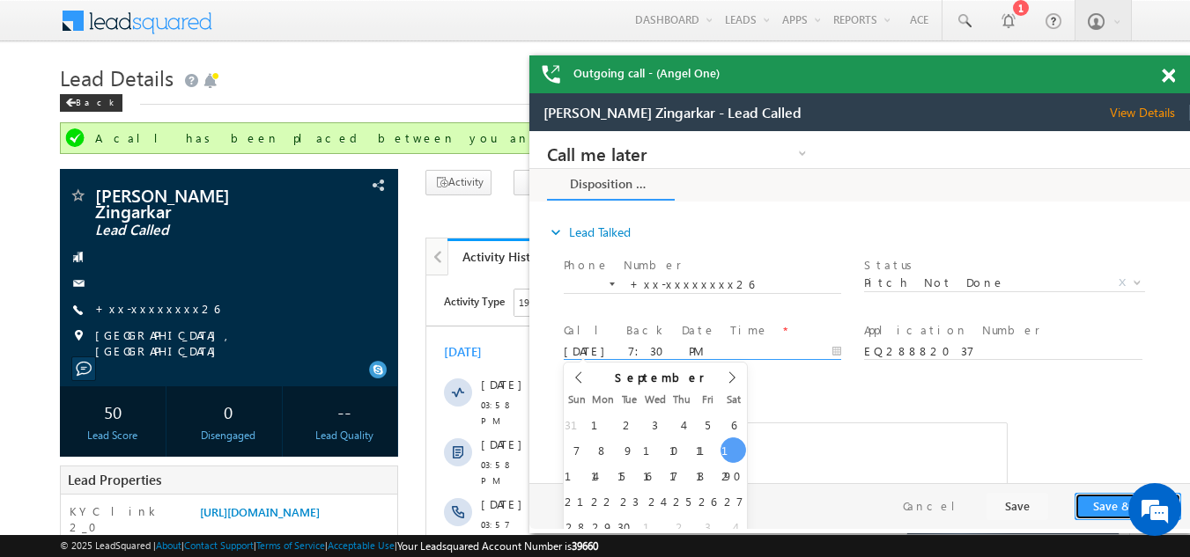
click at [1092, 499] on button "Save & Close" at bounding box center [1127, 506] width 107 height 27
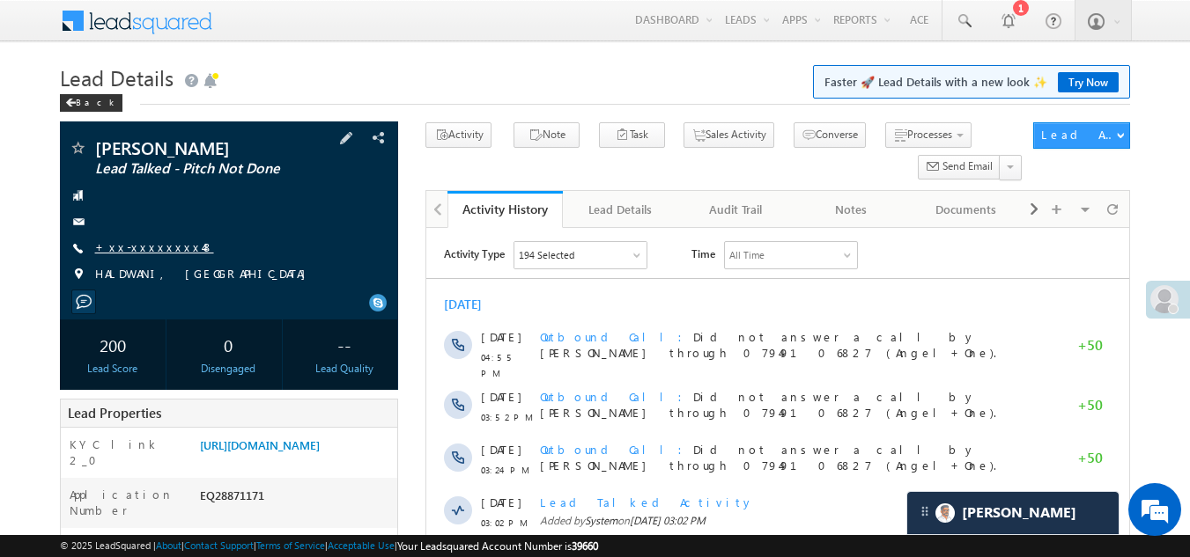
click at [157, 245] on link "+xx-xxxxxxxx48" at bounding box center [154, 247] width 119 height 15
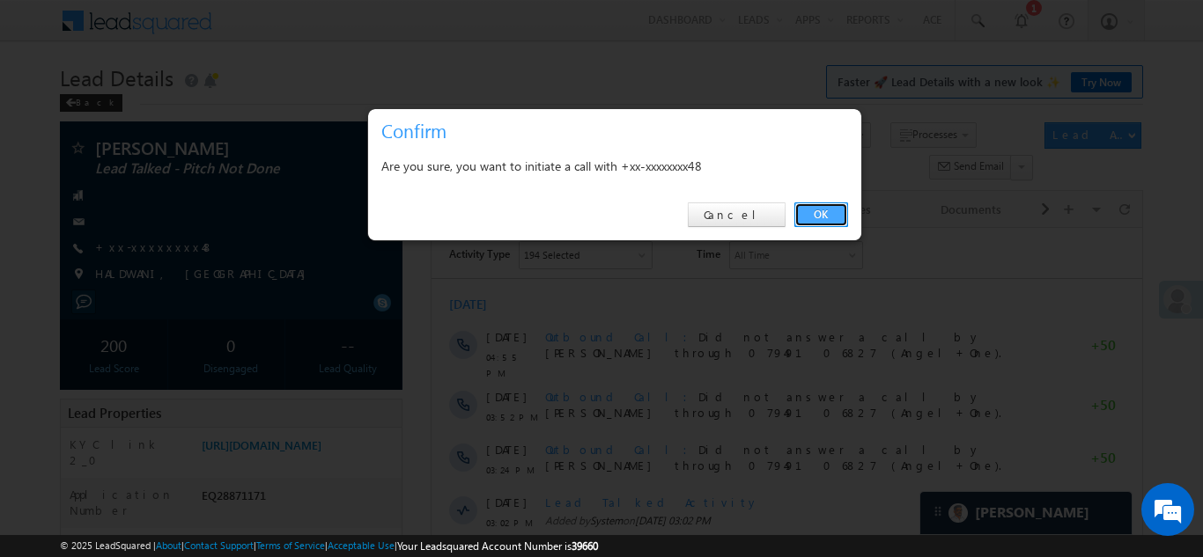
click at [821, 209] on link "OK" at bounding box center [821, 215] width 54 height 25
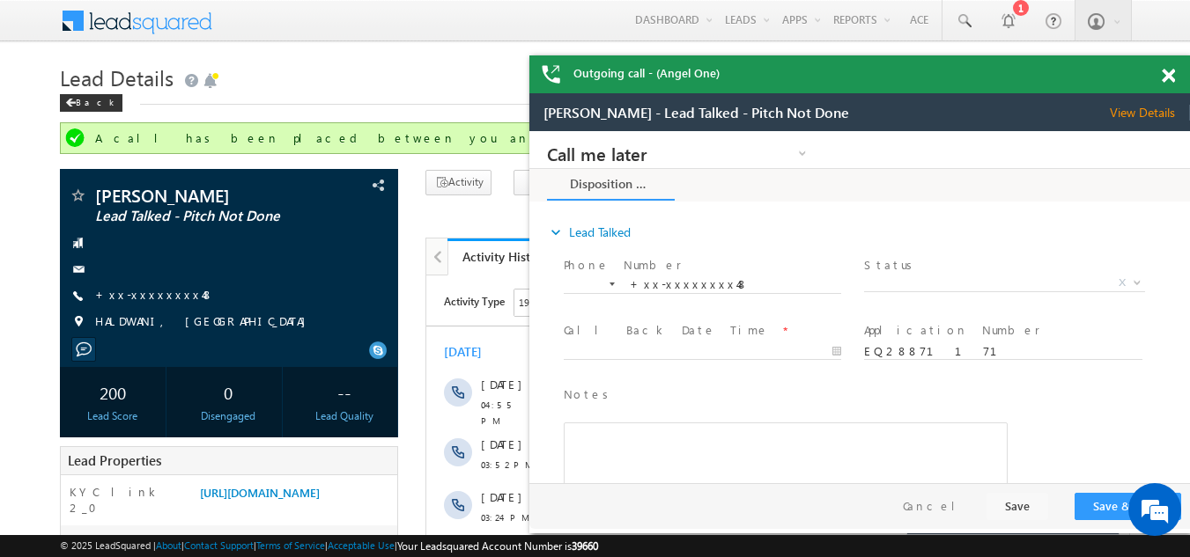
click at [1167, 76] on span at bounding box center [1168, 76] width 13 height 15
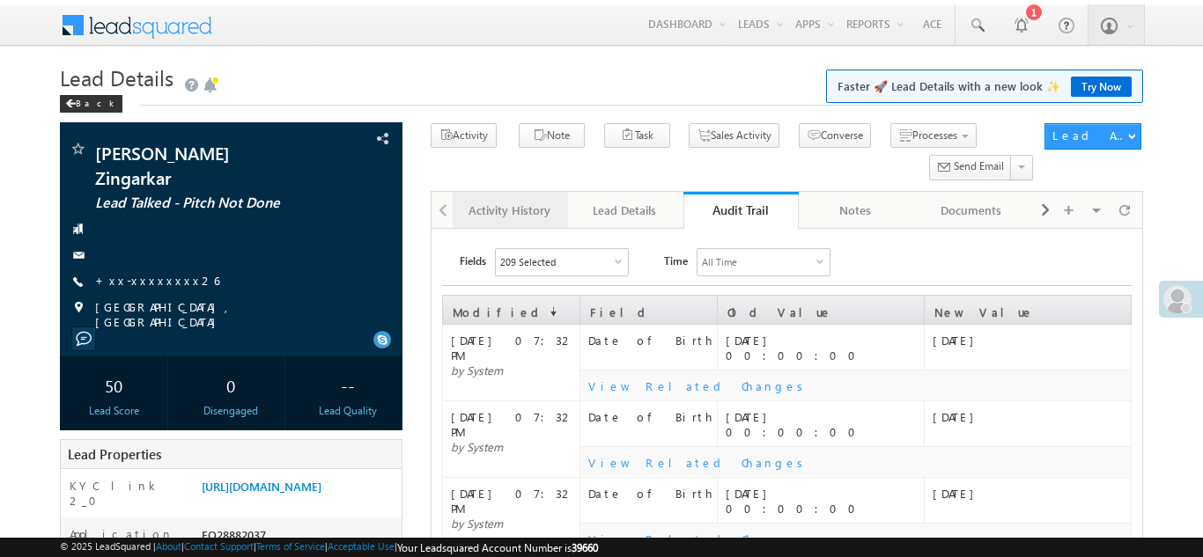
click at [504, 218] on div "Activity History" at bounding box center [509, 210] width 85 height 21
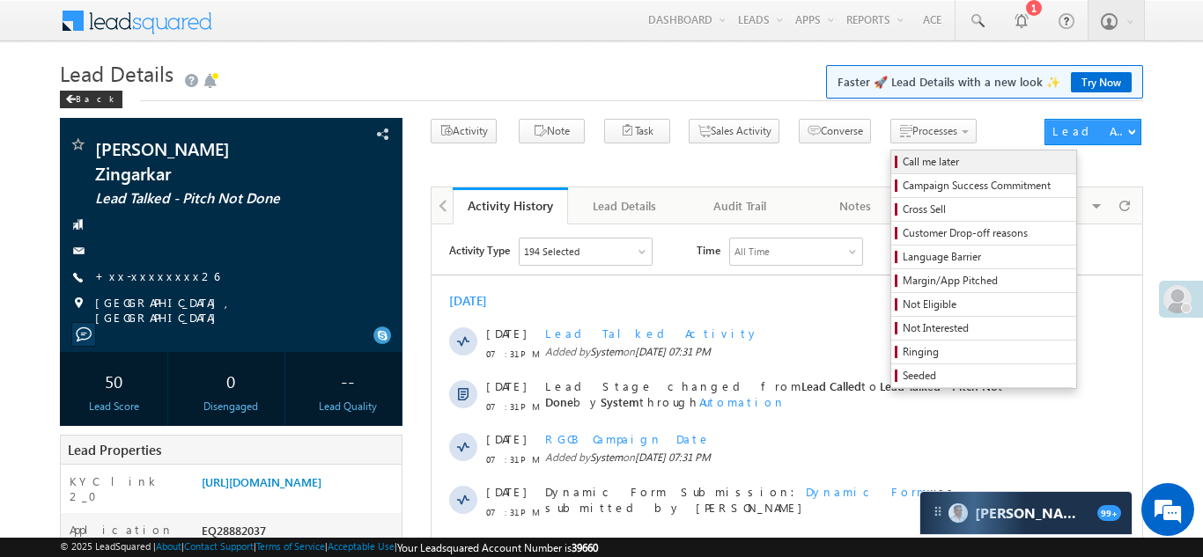
click at [903, 170] on span "Call me later" at bounding box center [986, 162] width 167 height 16
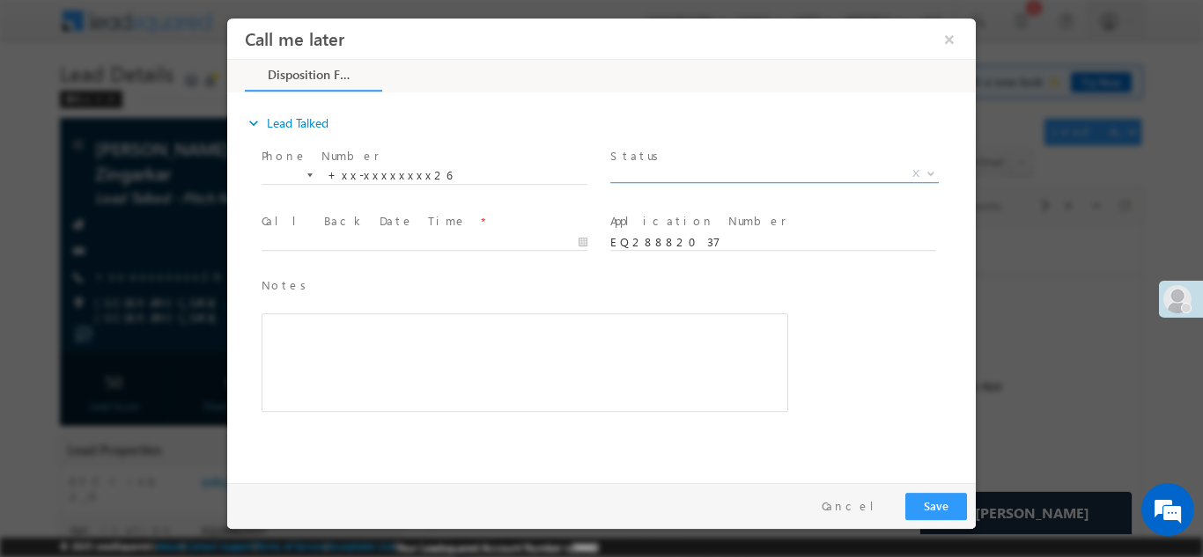
click at [664, 166] on span "X" at bounding box center [774, 174] width 328 height 18
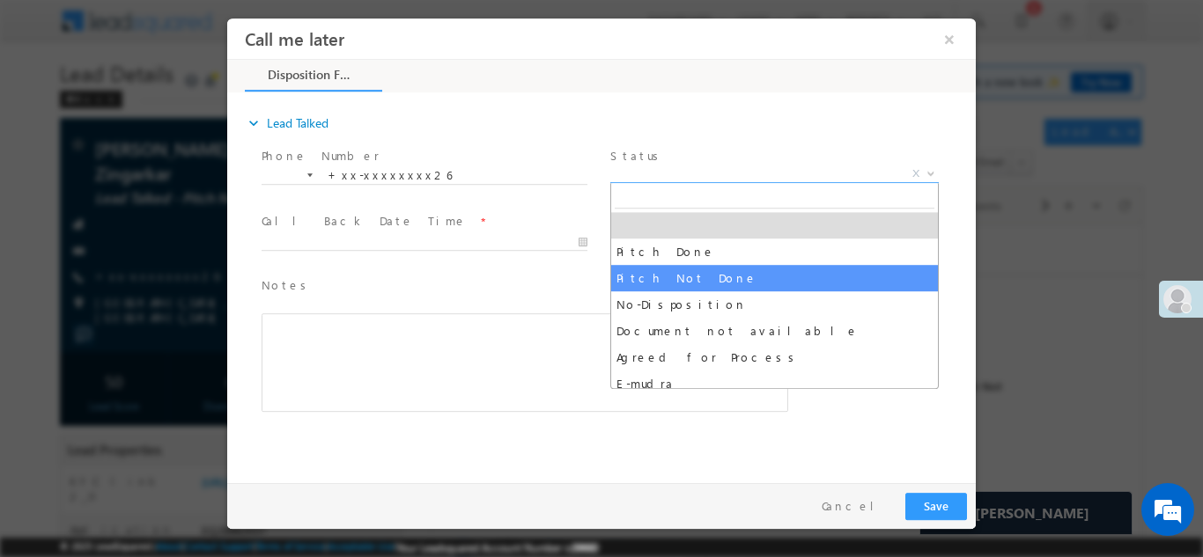
select select "Pitch Not Done"
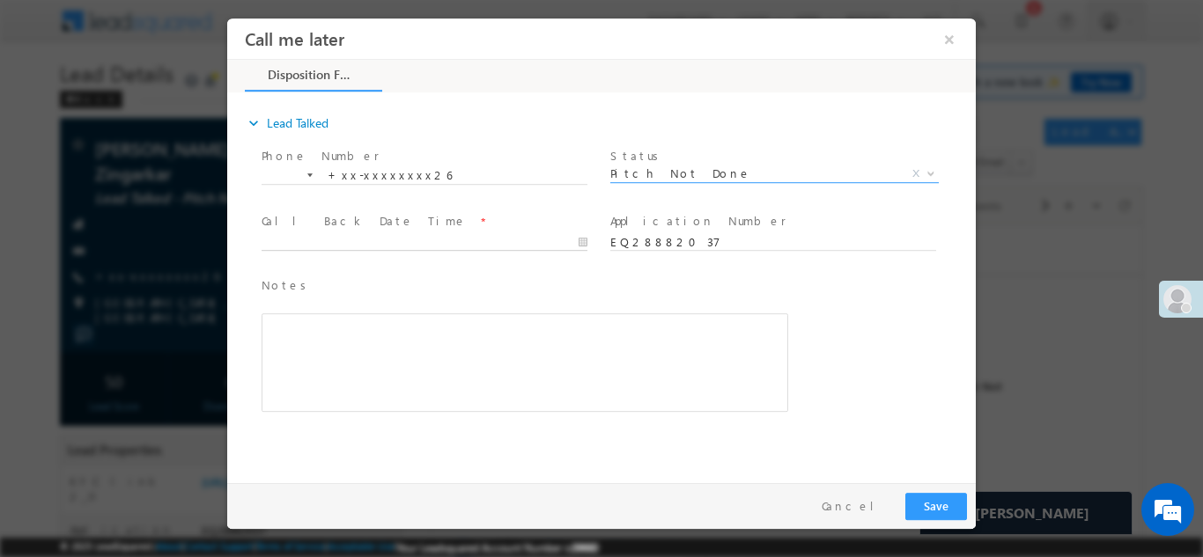
type input "09/13/25 7:34 PM"
click at [355, 239] on input "09/13/25 7:34 PM" at bounding box center [425, 242] width 326 height 18
click at [941, 511] on button "Save" at bounding box center [936, 505] width 62 height 27
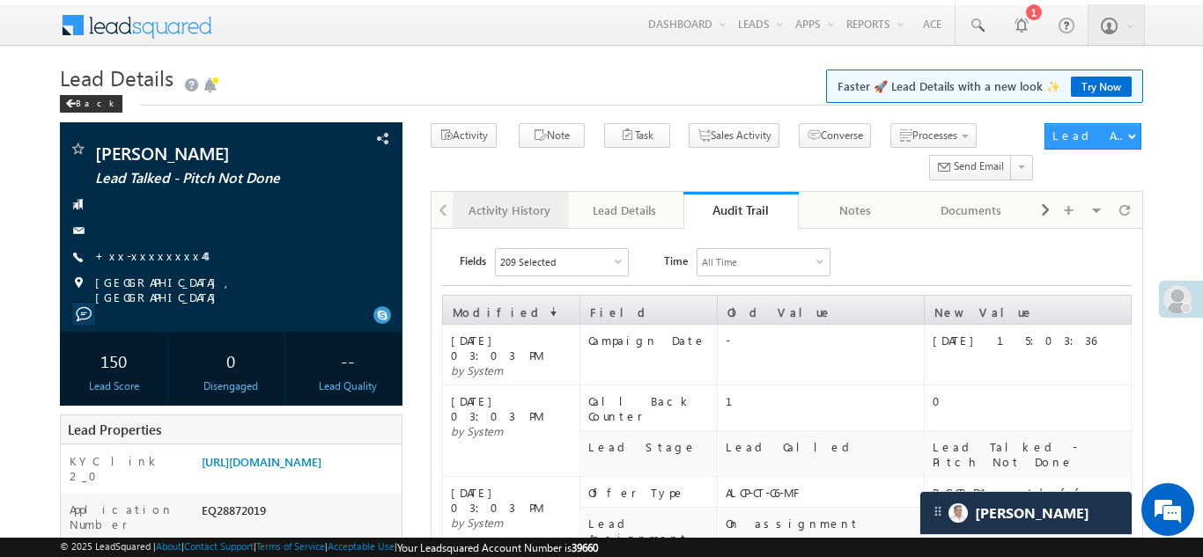
click at [482, 217] on div "Activity History" at bounding box center [509, 210] width 85 height 21
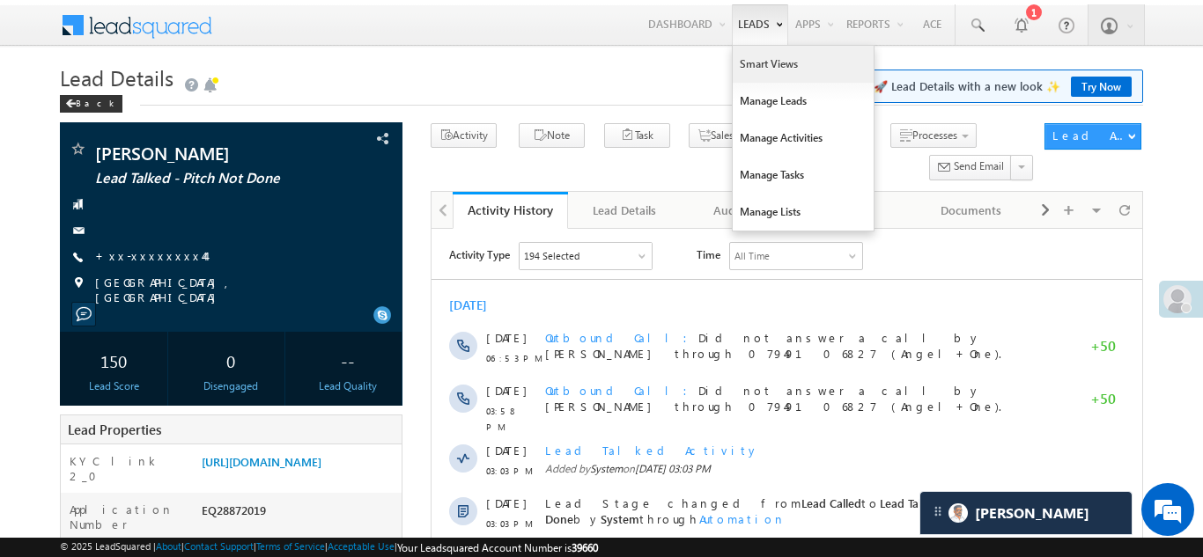
click at [747, 68] on link "Smart Views" at bounding box center [803, 64] width 141 height 37
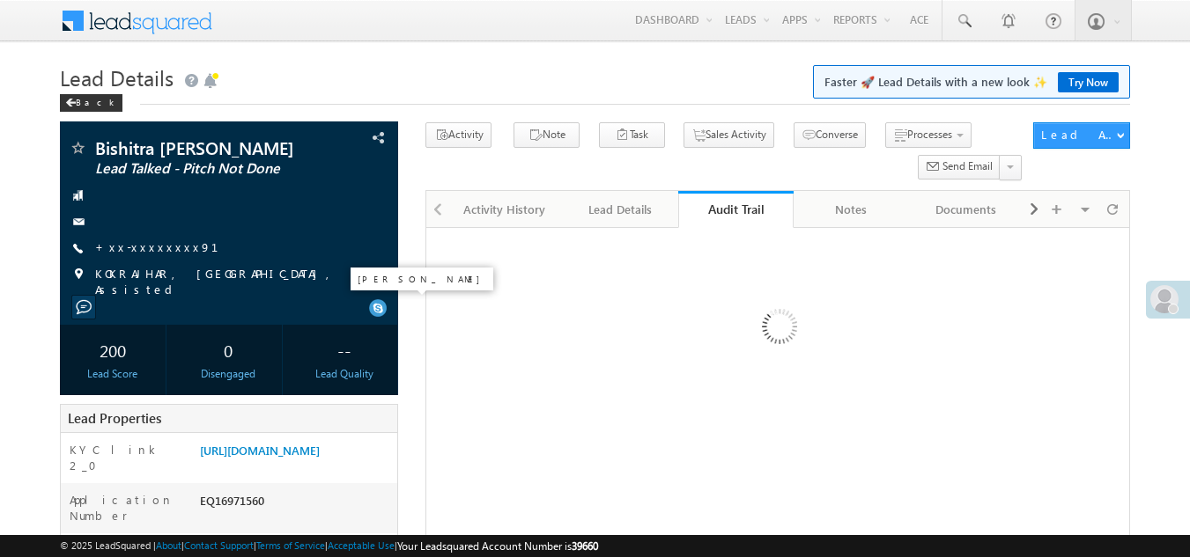
scroll to position [5, 0]
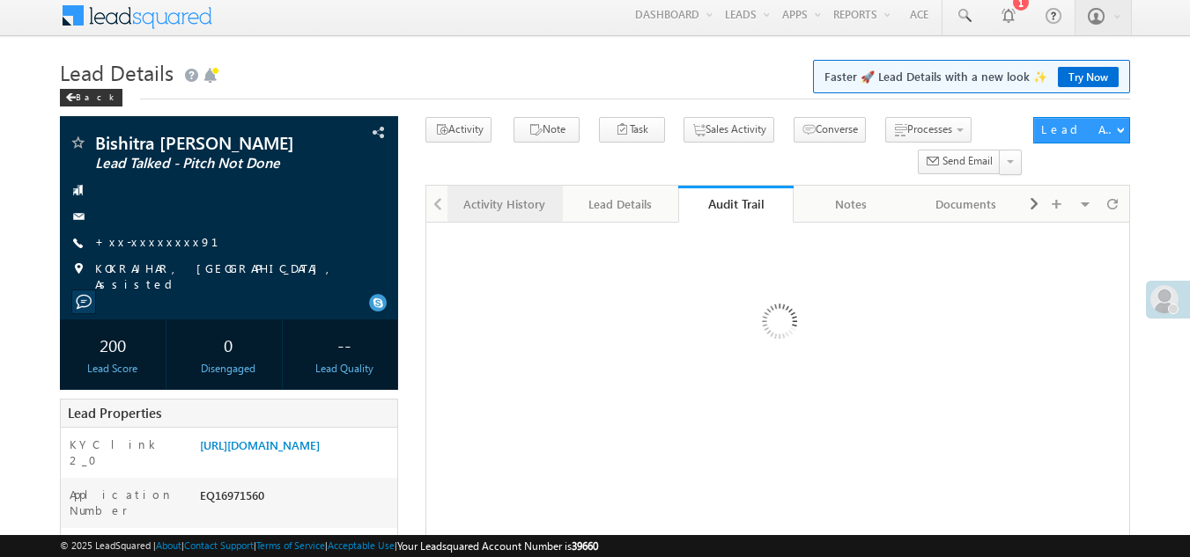
click at [504, 204] on div "Activity History" at bounding box center [503, 204] width 85 height 21
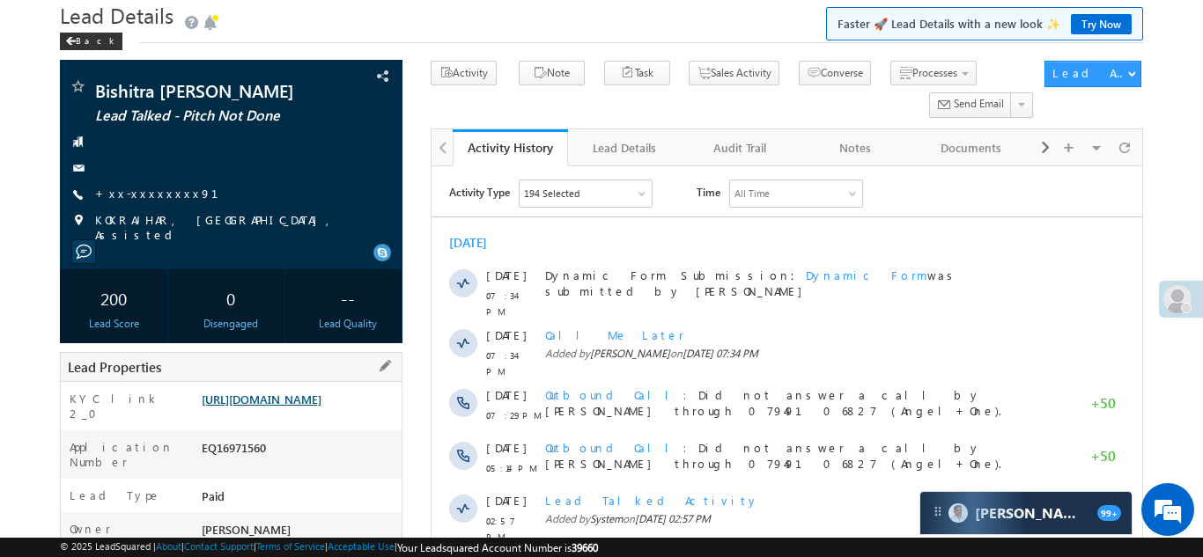
scroll to position [181, 0]
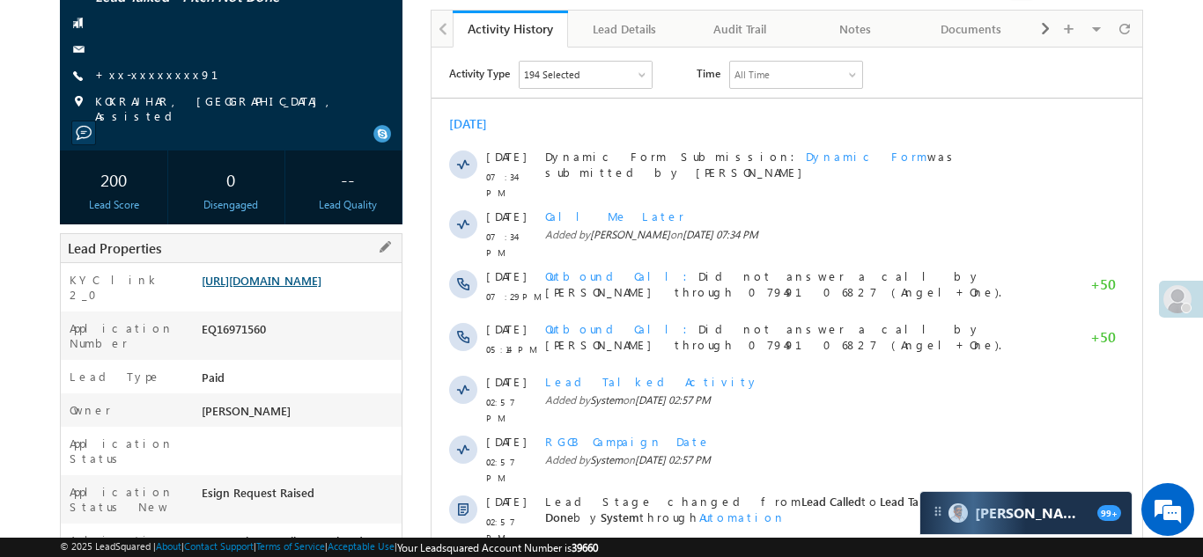
click at [321, 288] on link "https://angelbroking1-pk3em7sa.customui-test.leadsquared.com?leadId=f8101531-d0…" at bounding box center [262, 280] width 120 height 15
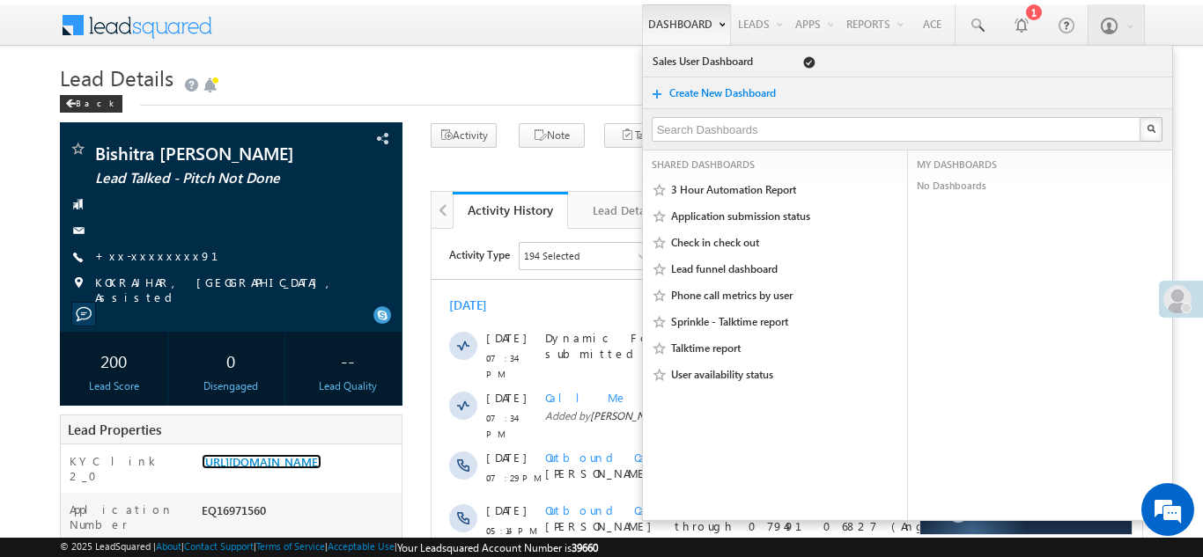
scroll to position [0, 0]
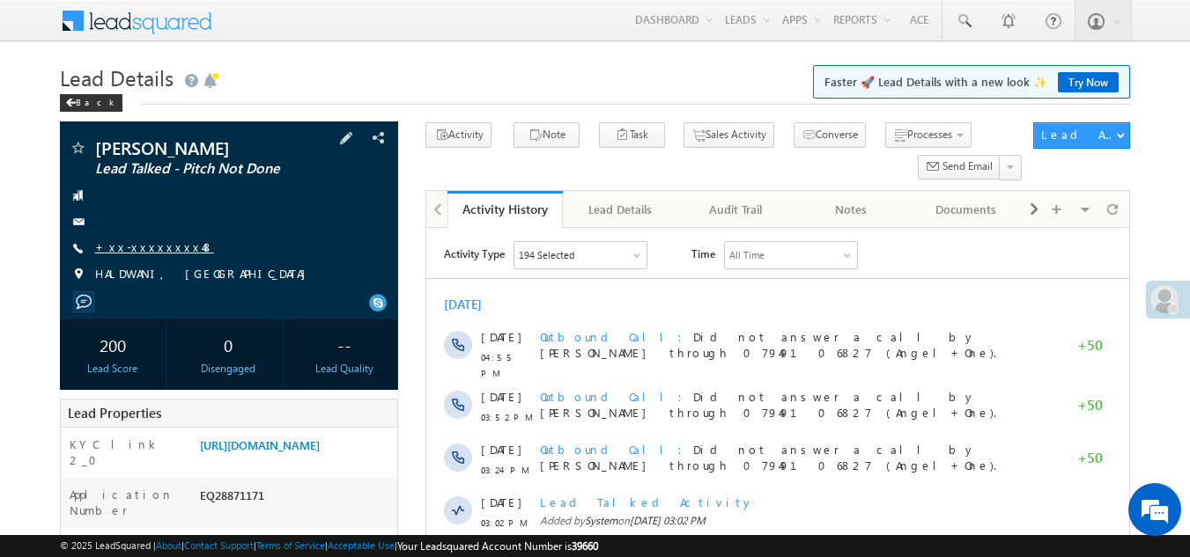
click at [152, 246] on link "+xx-xxxxxxxx48" at bounding box center [154, 247] width 119 height 15
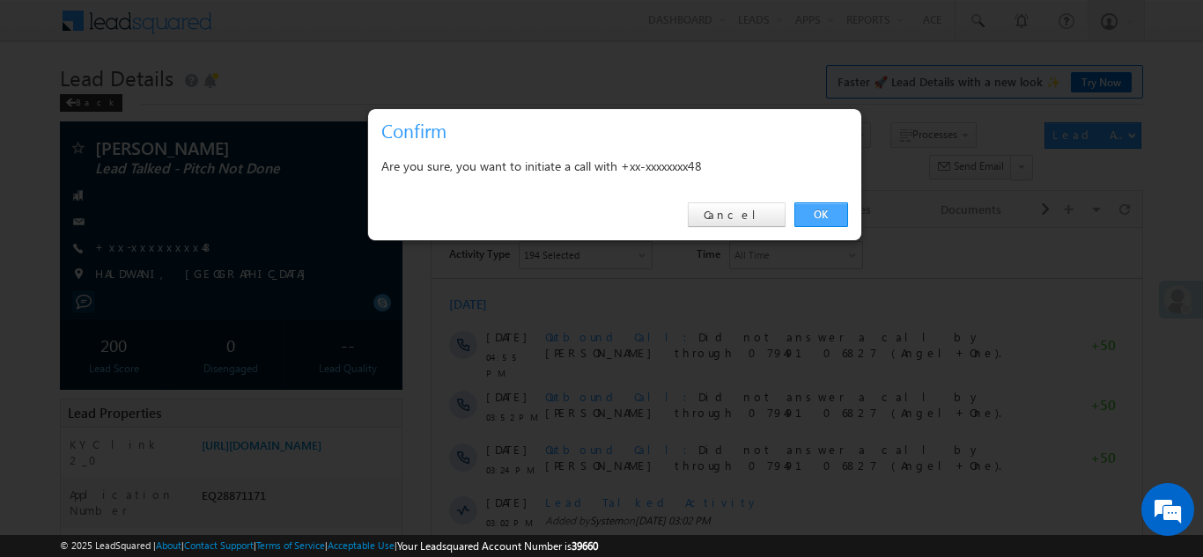
click at [817, 213] on link "OK" at bounding box center [821, 215] width 54 height 25
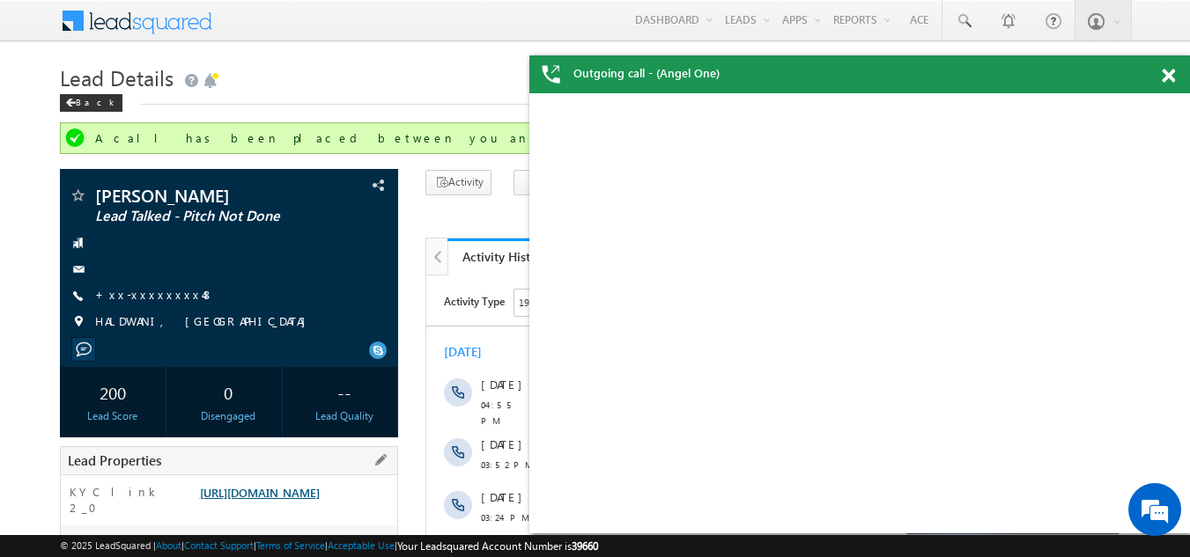
click at [307, 500] on link "https://angelbroking1-pk3em7sa.customui-test.leadsquared.com?leadId=a9d0ae3a-3a…" at bounding box center [260, 492] width 120 height 15
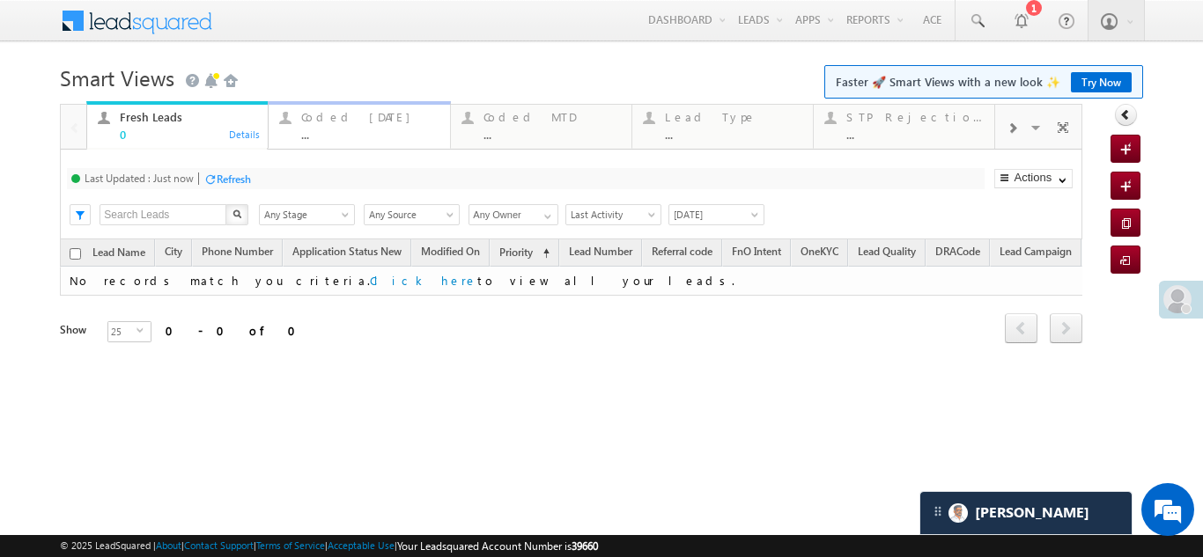
click at [340, 114] on div "Coded [DATE]" at bounding box center [369, 117] width 137 height 14
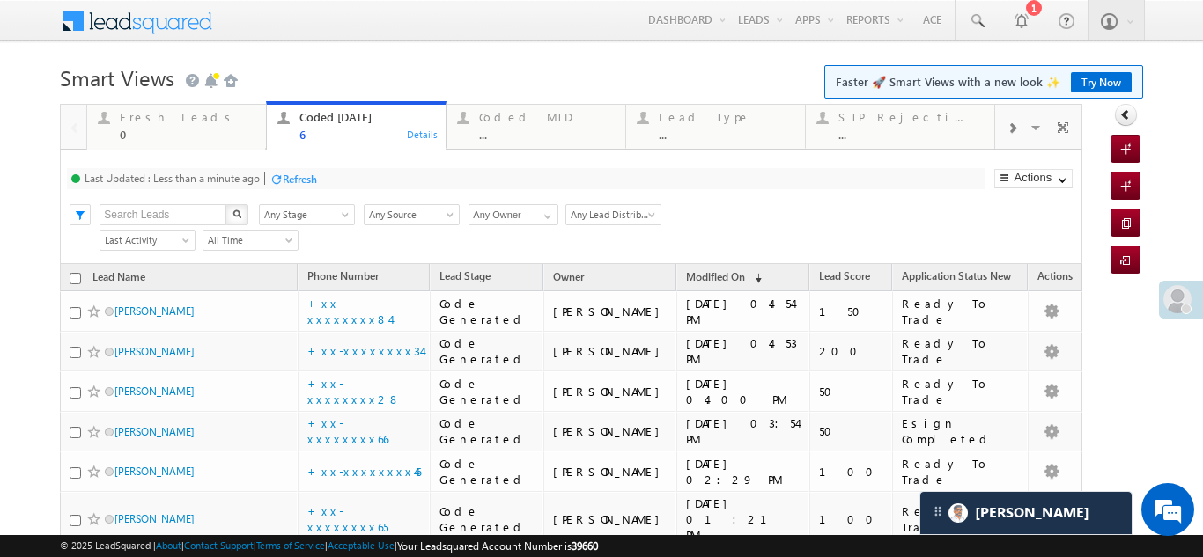
click at [306, 183] on div "Refresh" at bounding box center [300, 179] width 34 height 13
click at [236, 181] on div "Refresh" at bounding box center [234, 179] width 34 height 13
click at [244, 181] on div "Refresh" at bounding box center [234, 179] width 34 height 13
click at [160, 119] on div "Fresh Leads" at bounding box center [188, 117] width 136 height 14
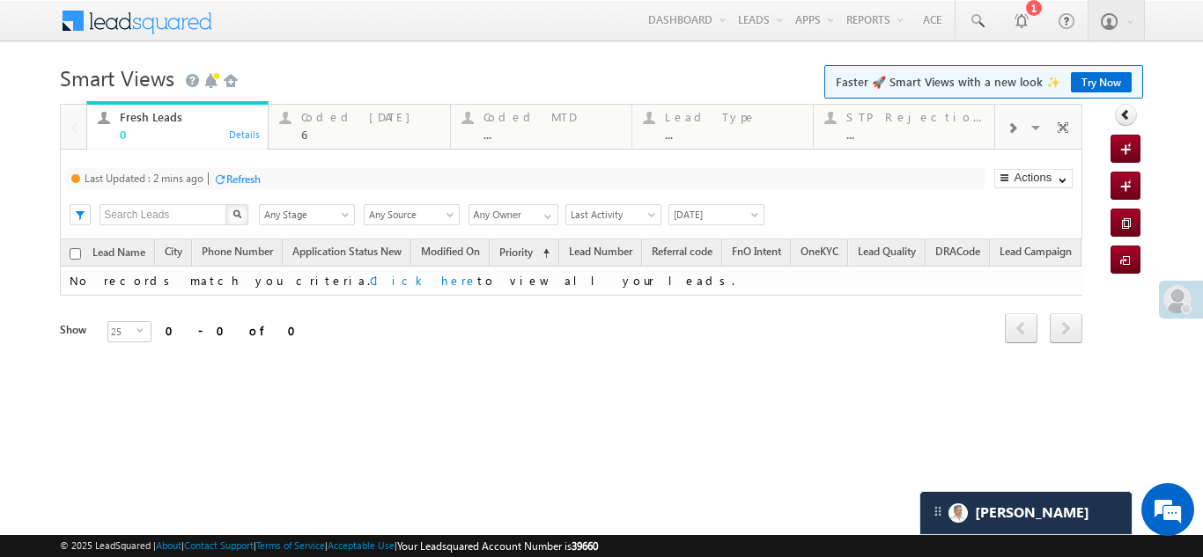
click at [236, 177] on div "Refresh" at bounding box center [243, 179] width 34 height 13
click at [337, 126] on div "Coded Today 6" at bounding box center [369, 124] width 137 height 34
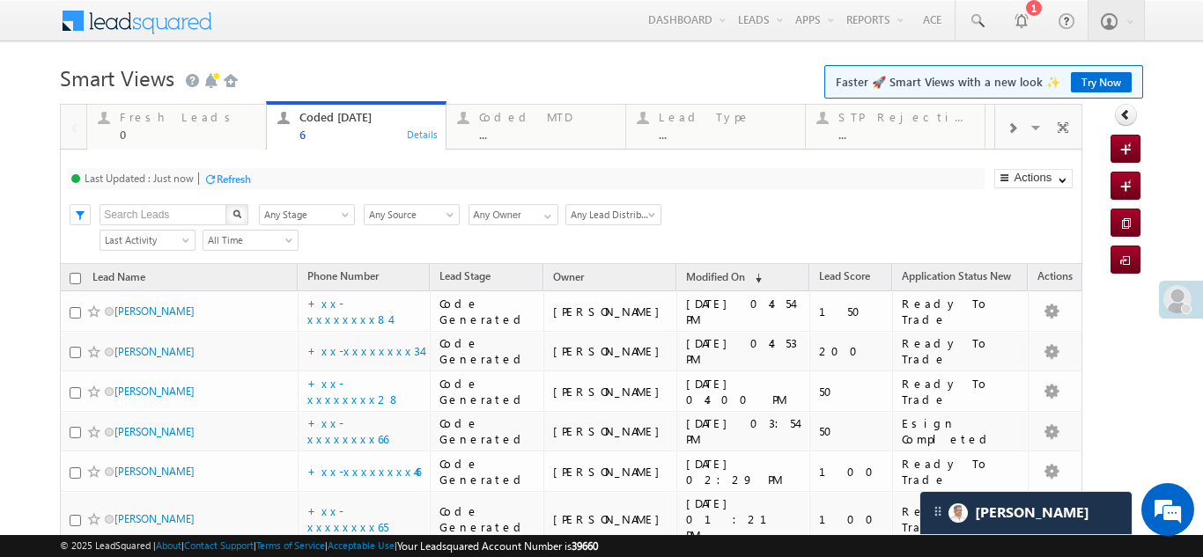
click at [241, 175] on div "Refresh" at bounding box center [234, 179] width 34 height 13
click at [248, 192] on div "Last Updated : Just now Refresh Refreshing... Search X Lead Stage Any Stage Any…" at bounding box center [571, 207] width 1022 height 114
click at [251, 179] on div "Refresh" at bounding box center [234, 179] width 34 height 13
click at [240, 175] on div "Refresh" at bounding box center [234, 179] width 34 height 13
click at [241, 175] on div "Refresh" at bounding box center [234, 179] width 34 height 13
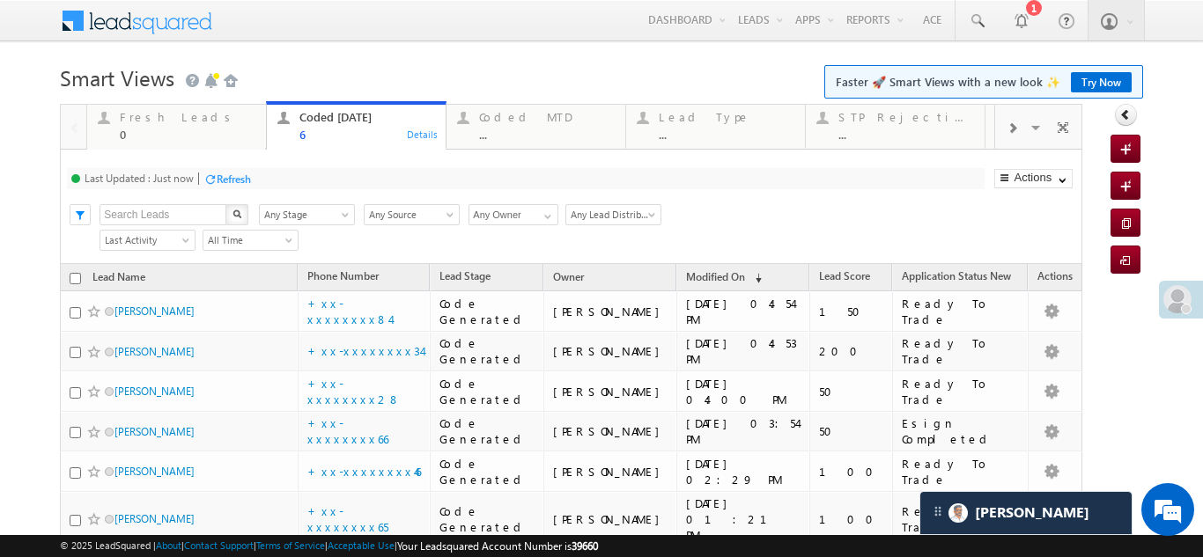
click at [225, 173] on div "Refresh" at bounding box center [234, 179] width 34 height 13
click at [224, 179] on div "Refresh" at bounding box center [234, 179] width 34 height 13
click at [240, 181] on div "Refresh" at bounding box center [234, 179] width 34 height 13
click at [241, 173] on div "Refresh" at bounding box center [234, 179] width 34 height 13
click at [225, 173] on div "Refresh" at bounding box center [234, 179] width 34 height 13
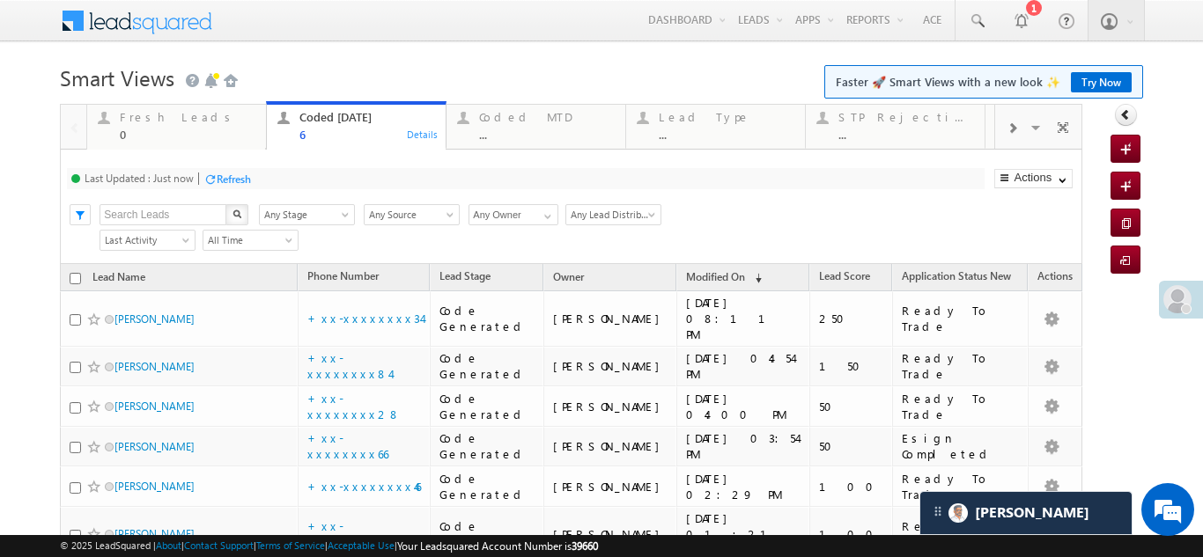
click at [234, 173] on div "Refresh" at bounding box center [234, 179] width 34 height 13
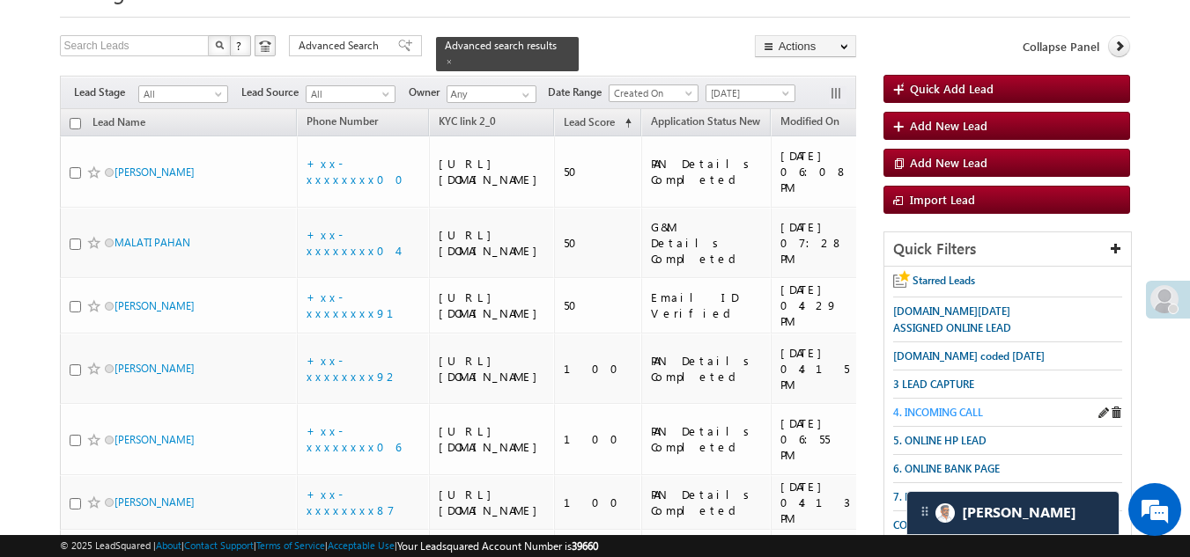
scroll to position [351, 0]
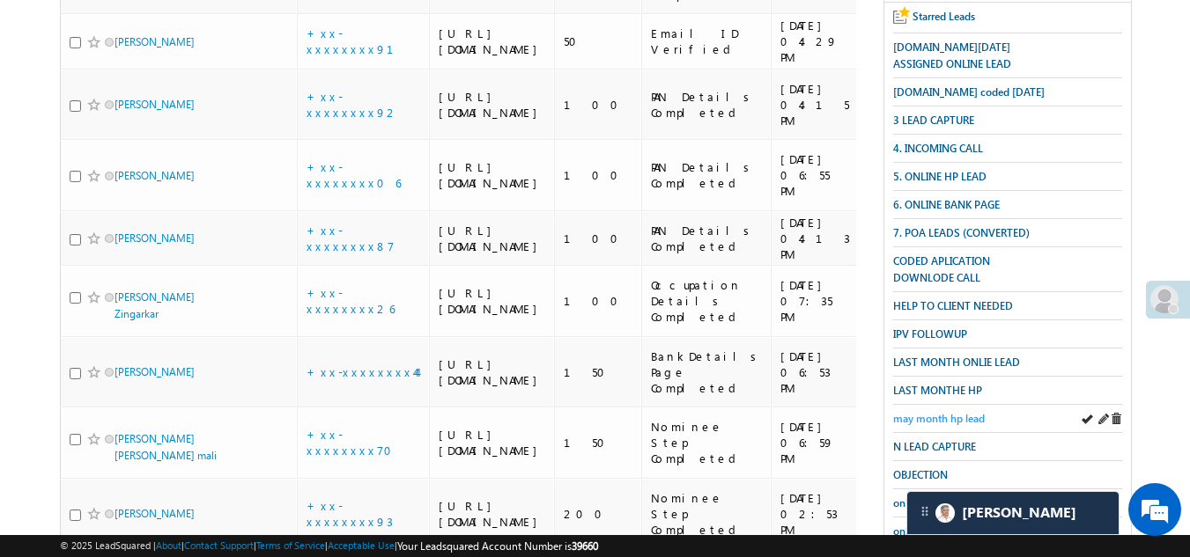
click at [928, 412] on span "may month hp lead" at bounding box center [939, 418] width 92 height 13
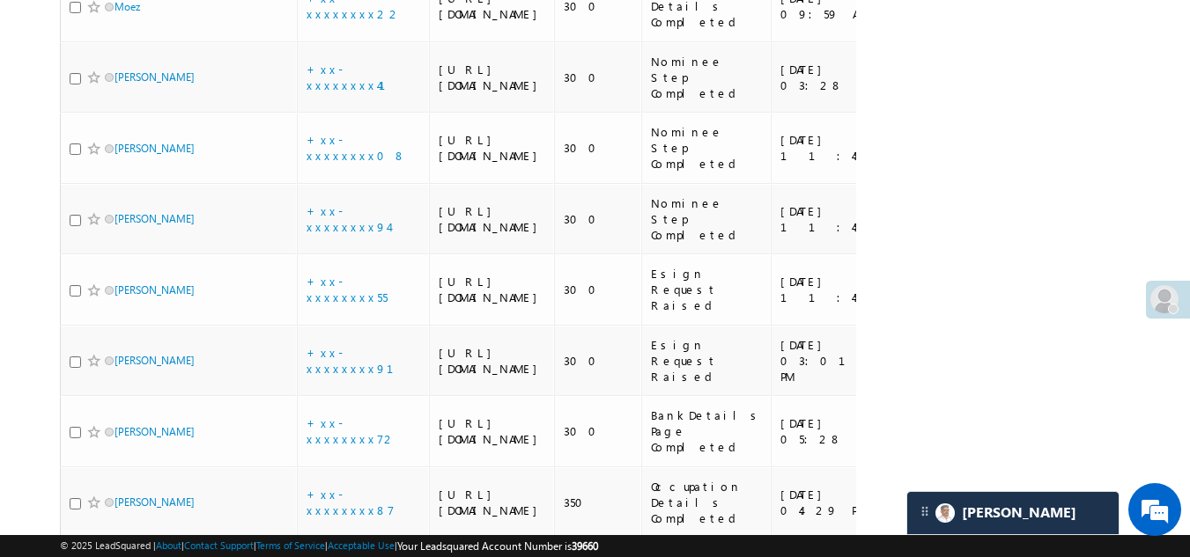
scroll to position [2289, 0]
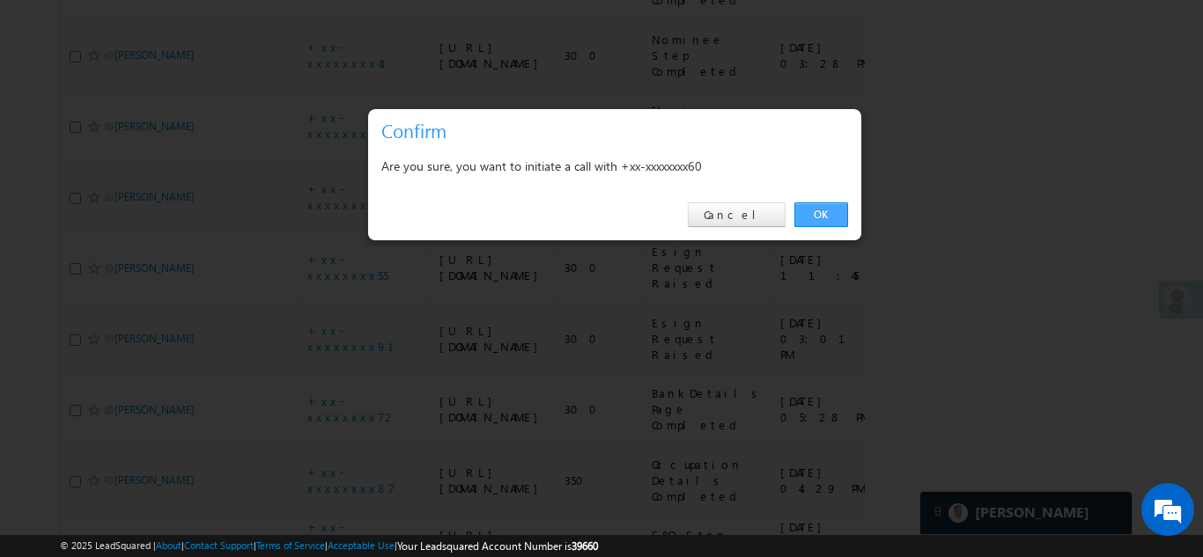
click at [816, 211] on link "OK" at bounding box center [821, 215] width 54 height 25
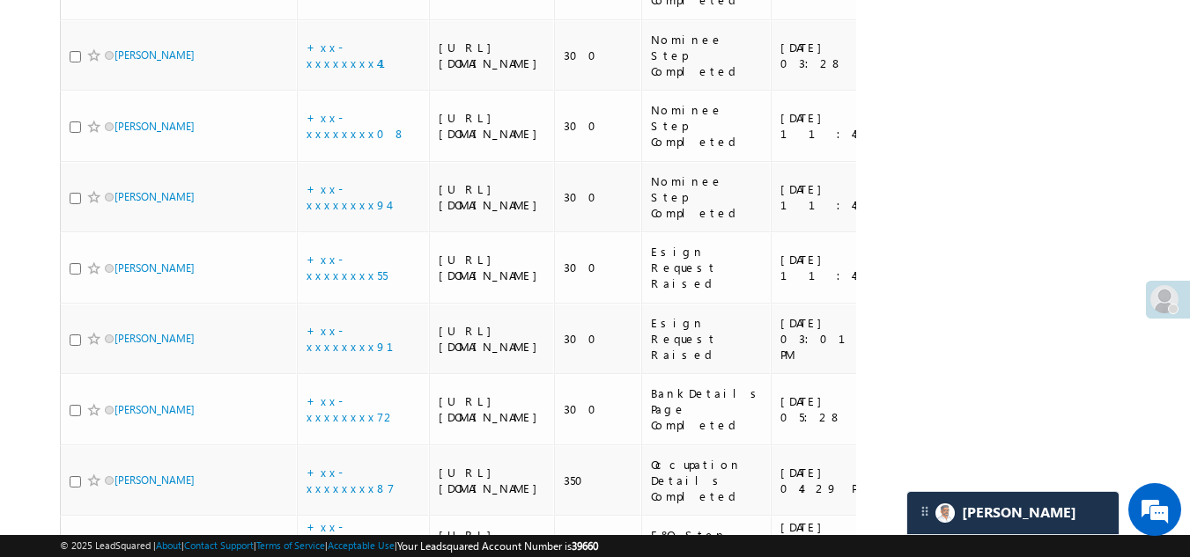
checkbox input "true"
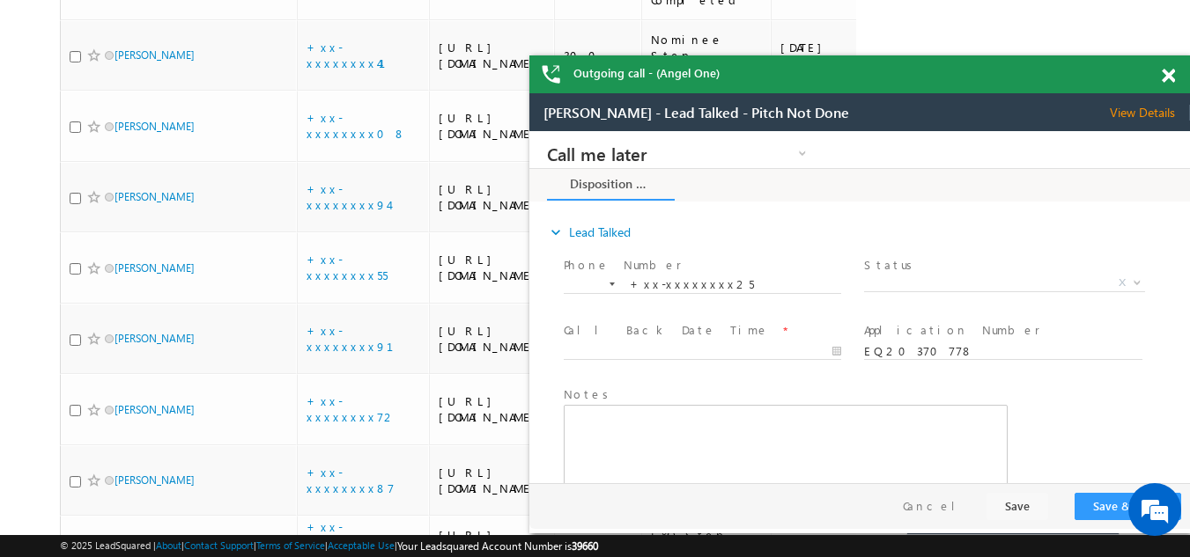
scroll to position [0, 0]
click at [1165, 72] on span at bounding box center [1168, 76] width 13 height 15
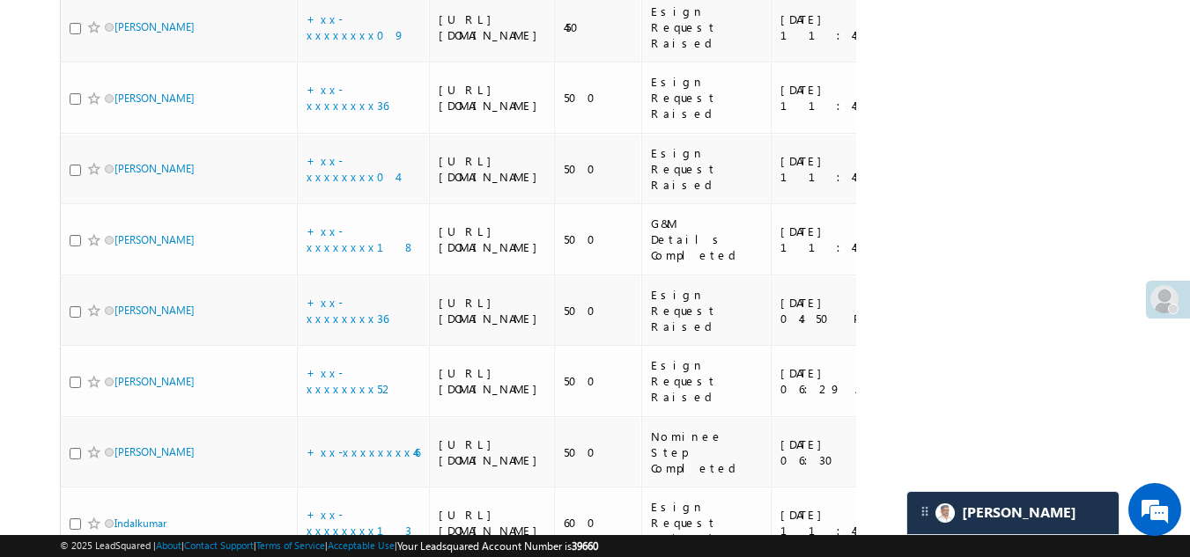
scroll to position [3217, 0]
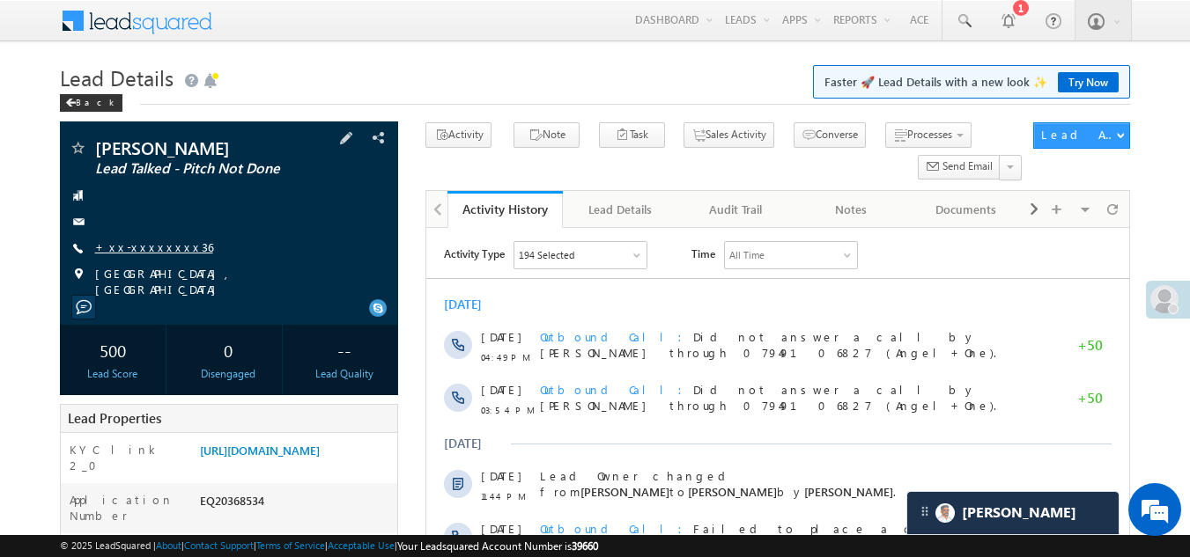
click at [133, 246] on link "+xx-xxxxxxxx36" at bounding box center [154, 247] width 118 height 15
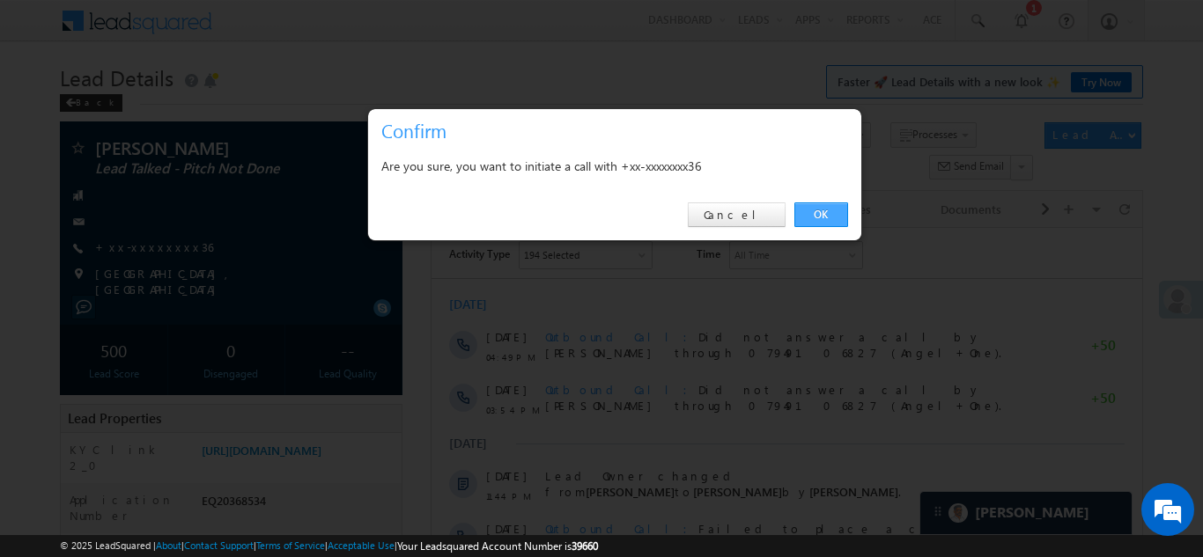
click at [816, 207] on link "OK" at bounding box center [821, 215] width 54 height 25
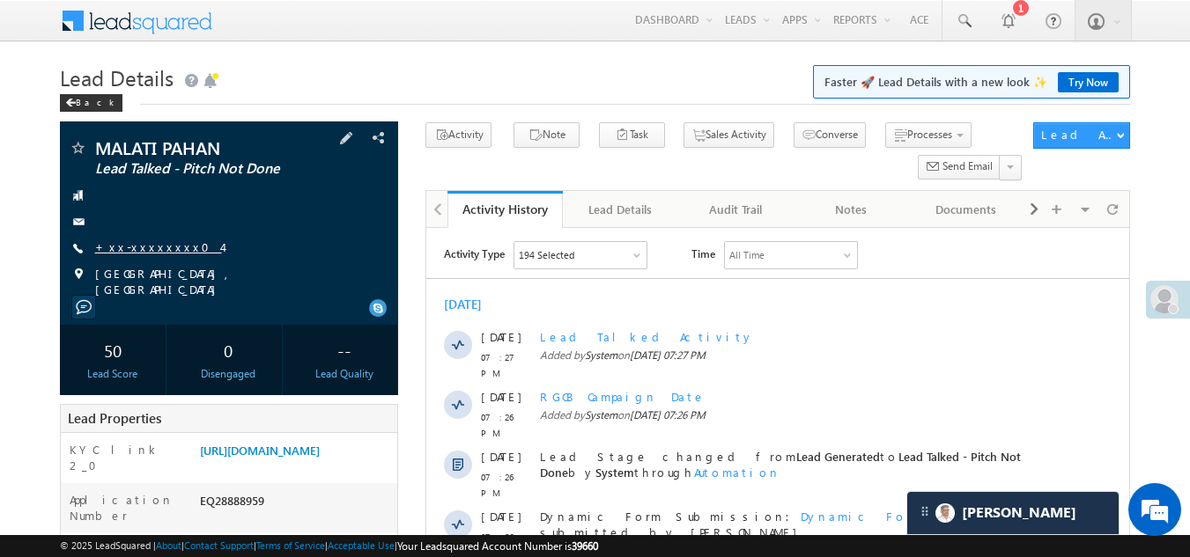
click at [130, 250] on link "+xx-xxxxxxxx04" at bounding box center [158, 247] width 127 height 15
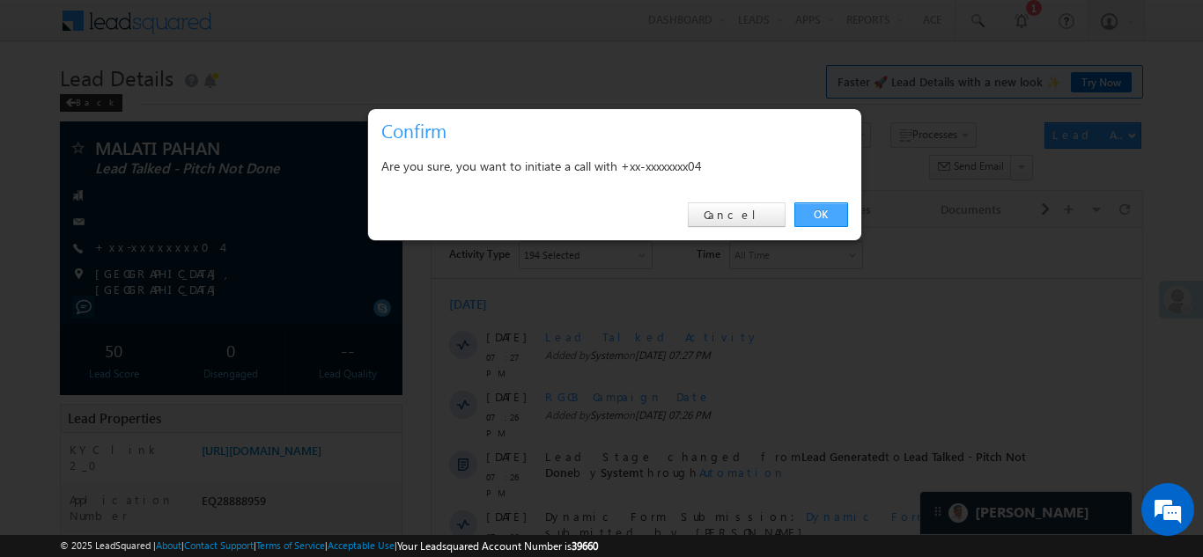
click at [814, 209] on link "OK" at bounding box center [821, 215] width 54 height 25
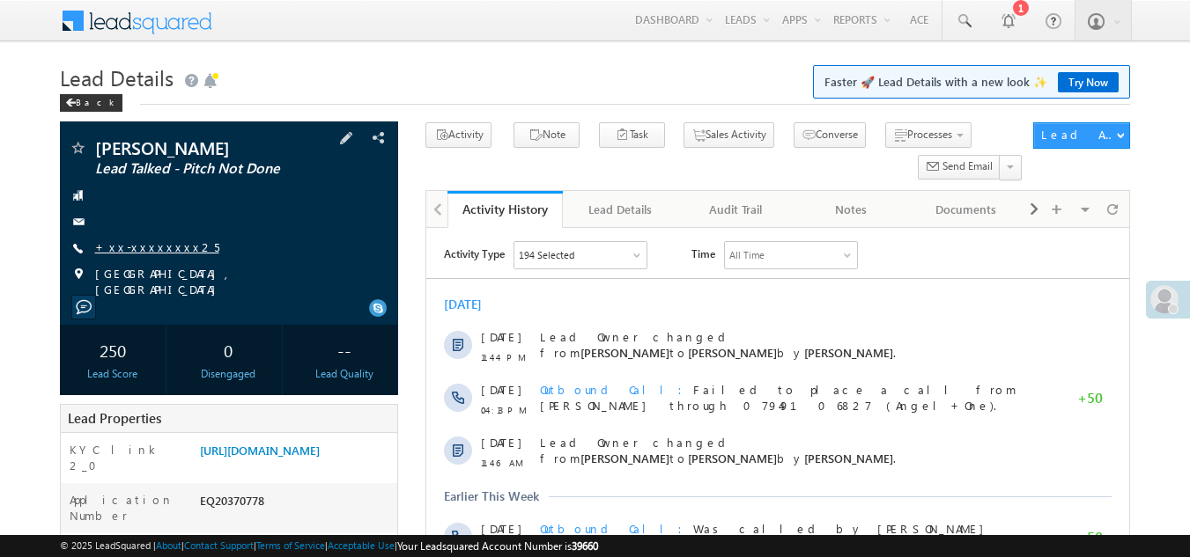
drag, startPoint x: 0, startPoint y: 0, endPoint x: 127, endPoint y: 248, distance: 278.9
click at [127, 248] on link "+xx-xxxxxxxx25" at bounding box center [157, 247] width 124 height 15
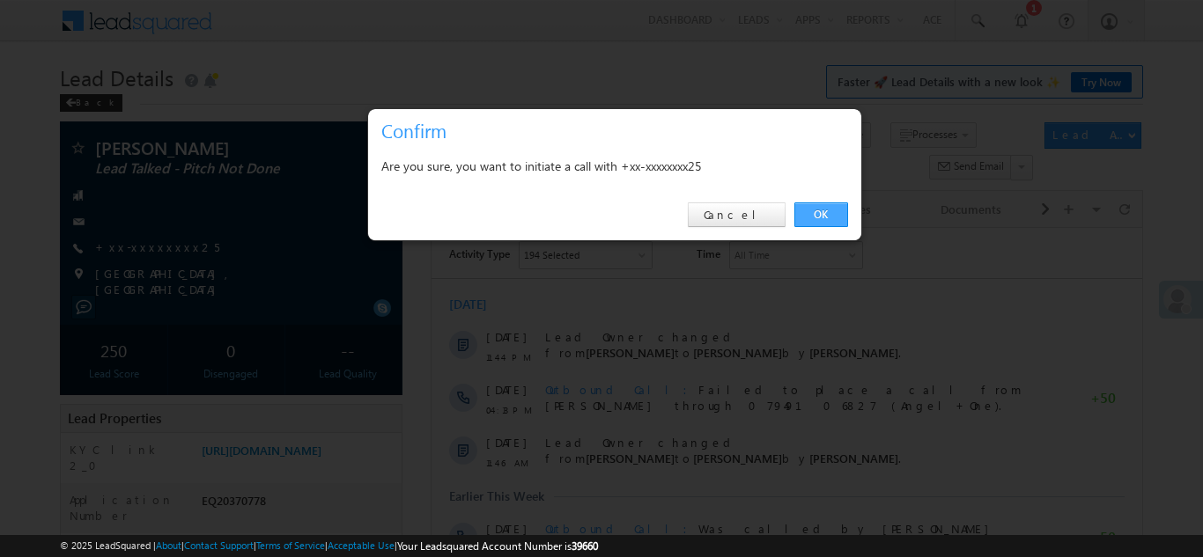
click at [819, 210] on link "OK" at bounding box center [821, 215] width 54 height 25
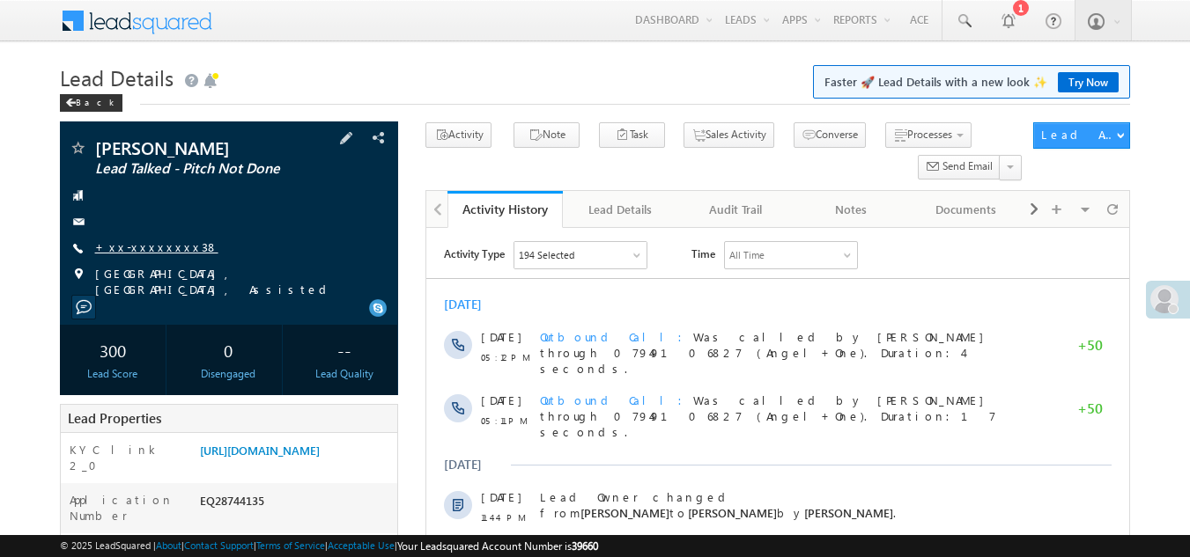
click at [148, 247] on link "+xx-xxxxxxxx38" at bounding box center [156, 247] width 123 height 15
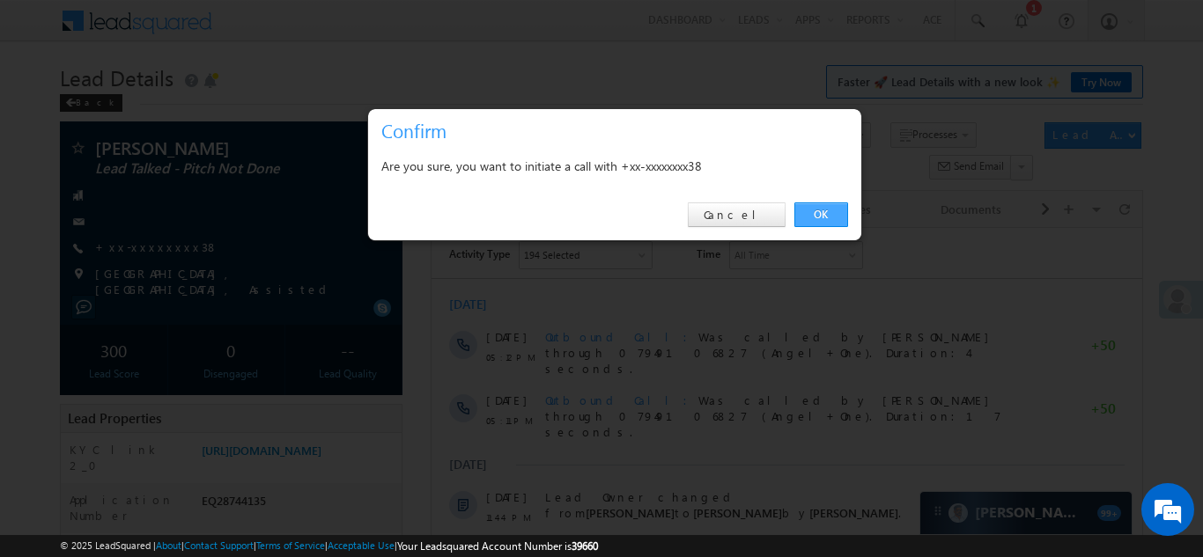
click at [823, 212] on link "OK" at bounding box center [821, 215] width 54 height 25
